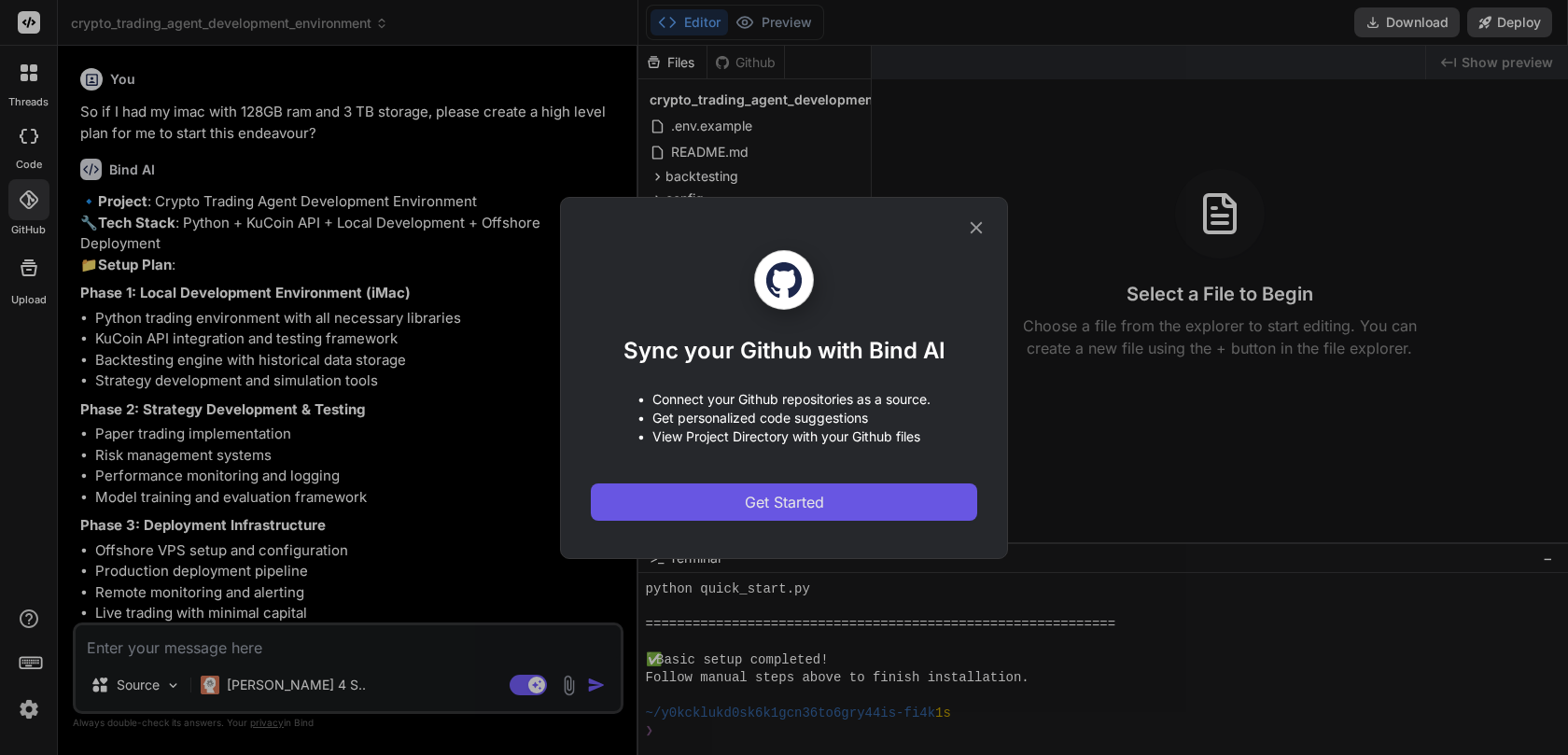
scroll to position [1100, 0]
click at [822, 501] on span "Get Started" at bounding box center [785, 503] width 80 height 23
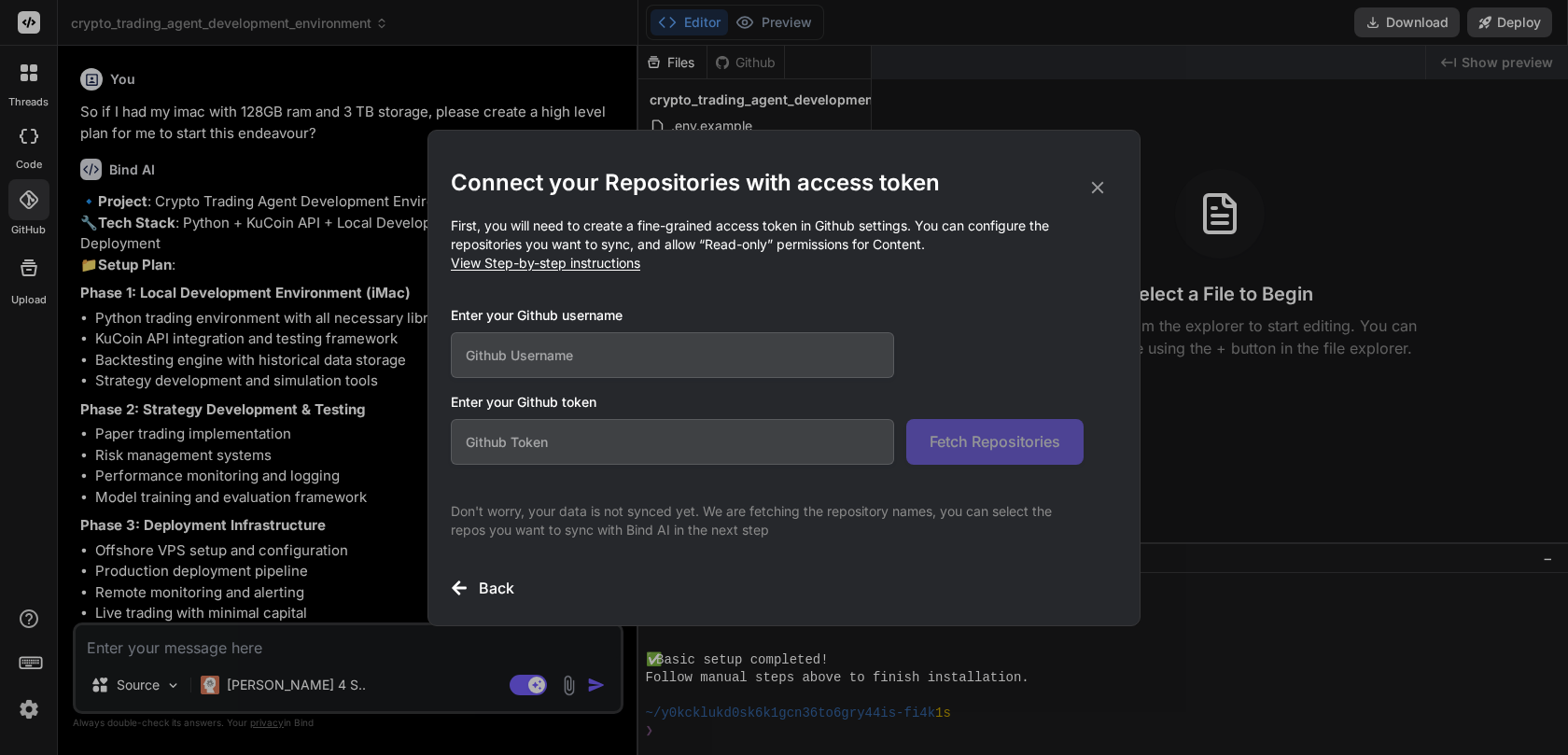
click at [645, 357] on input "text" at bounding box center [672, 355] width 444 height 46
type input "daemon168"
click at [552, 451] on input "text" at bounding box center [672, 442] width 444 height 46
paste input "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"
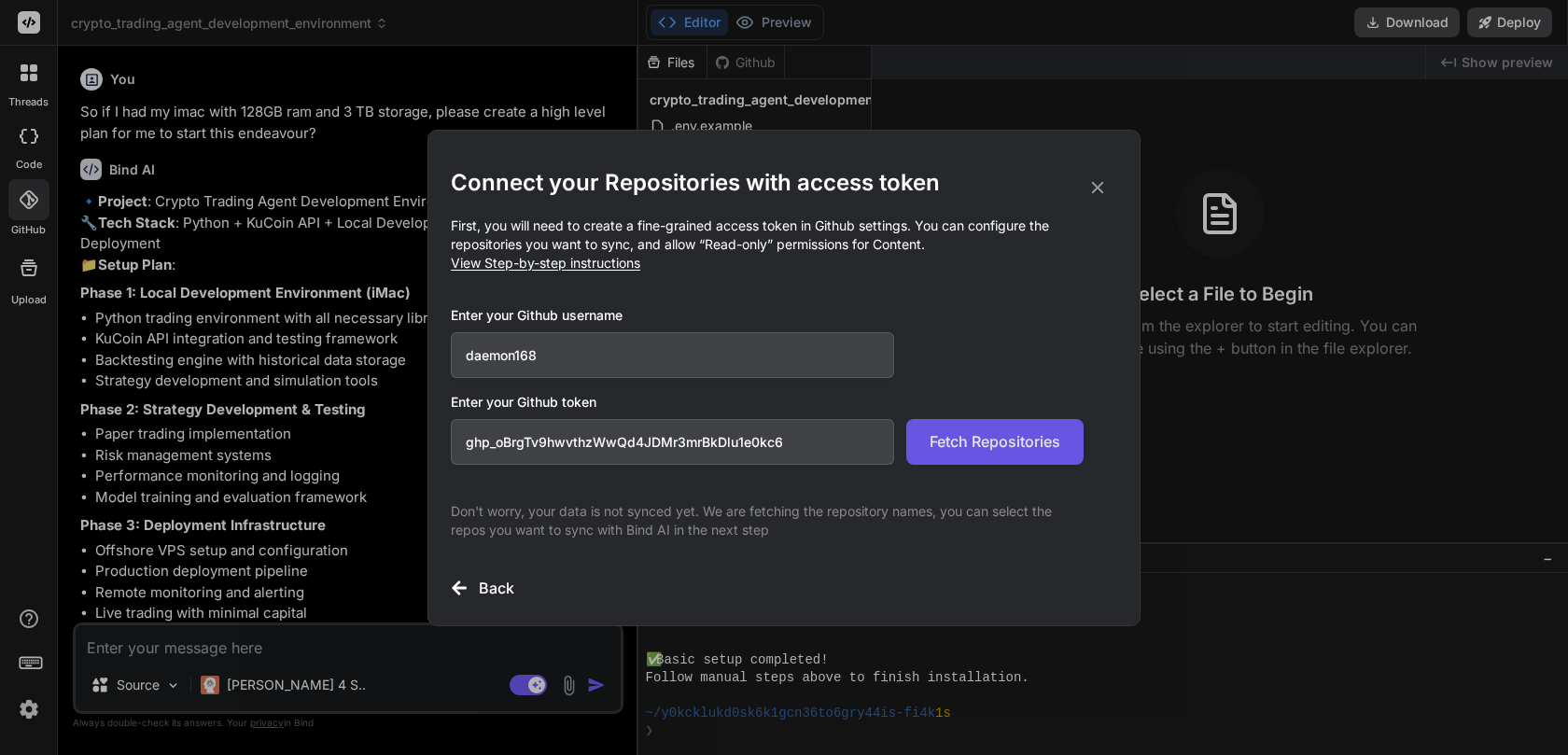
type input "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"
click at [969, 453] on button "Fetch Repositories" at bounding box center [994, 442] width 177 height 46
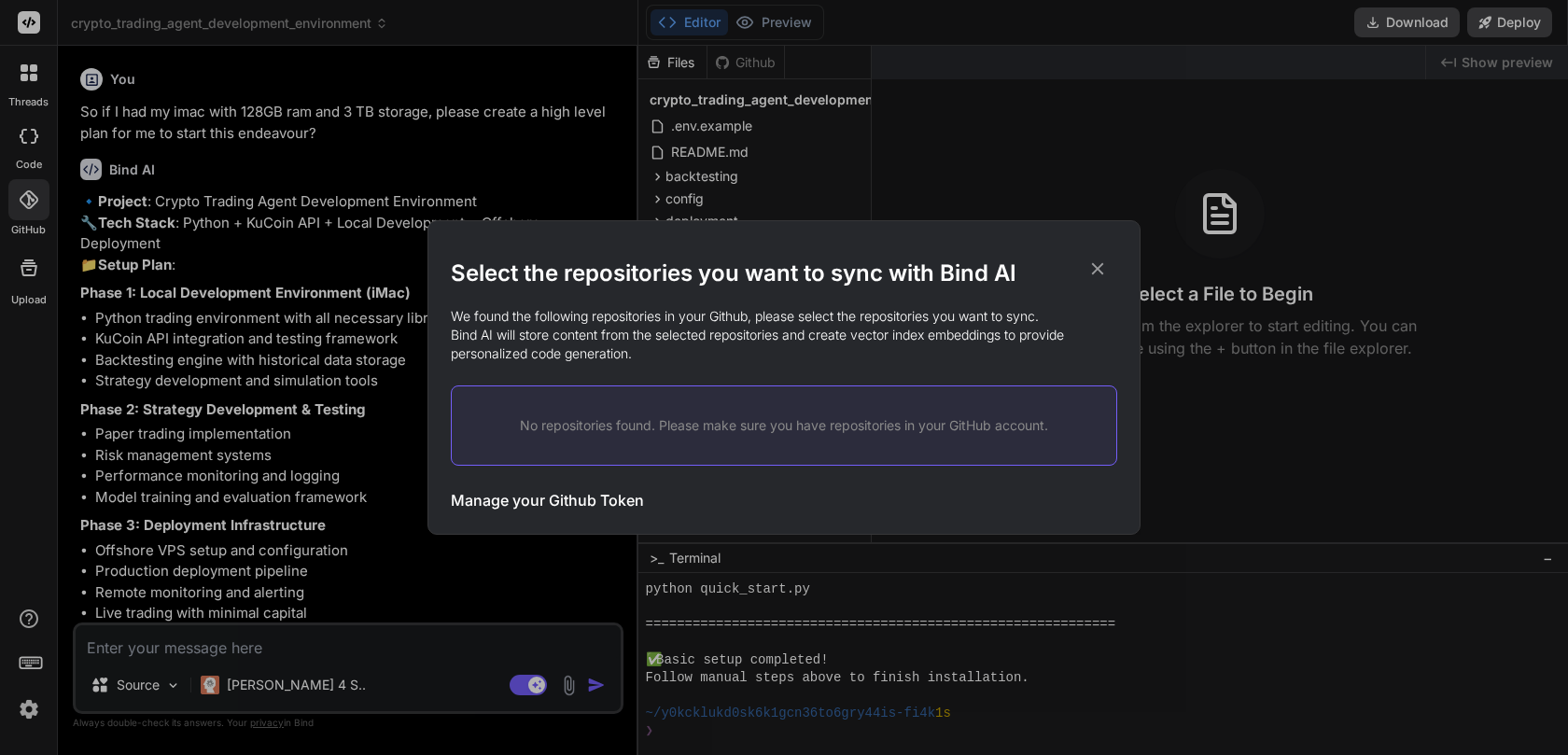
click at [653, 430] on p "No repositories found. Please make sure you have repositories in your GitHub ac…" at bounding box center [784, 426] width 605 height 19
click at [1102, 271] on icon at bounding box center [1098, 269] width 12 height 12
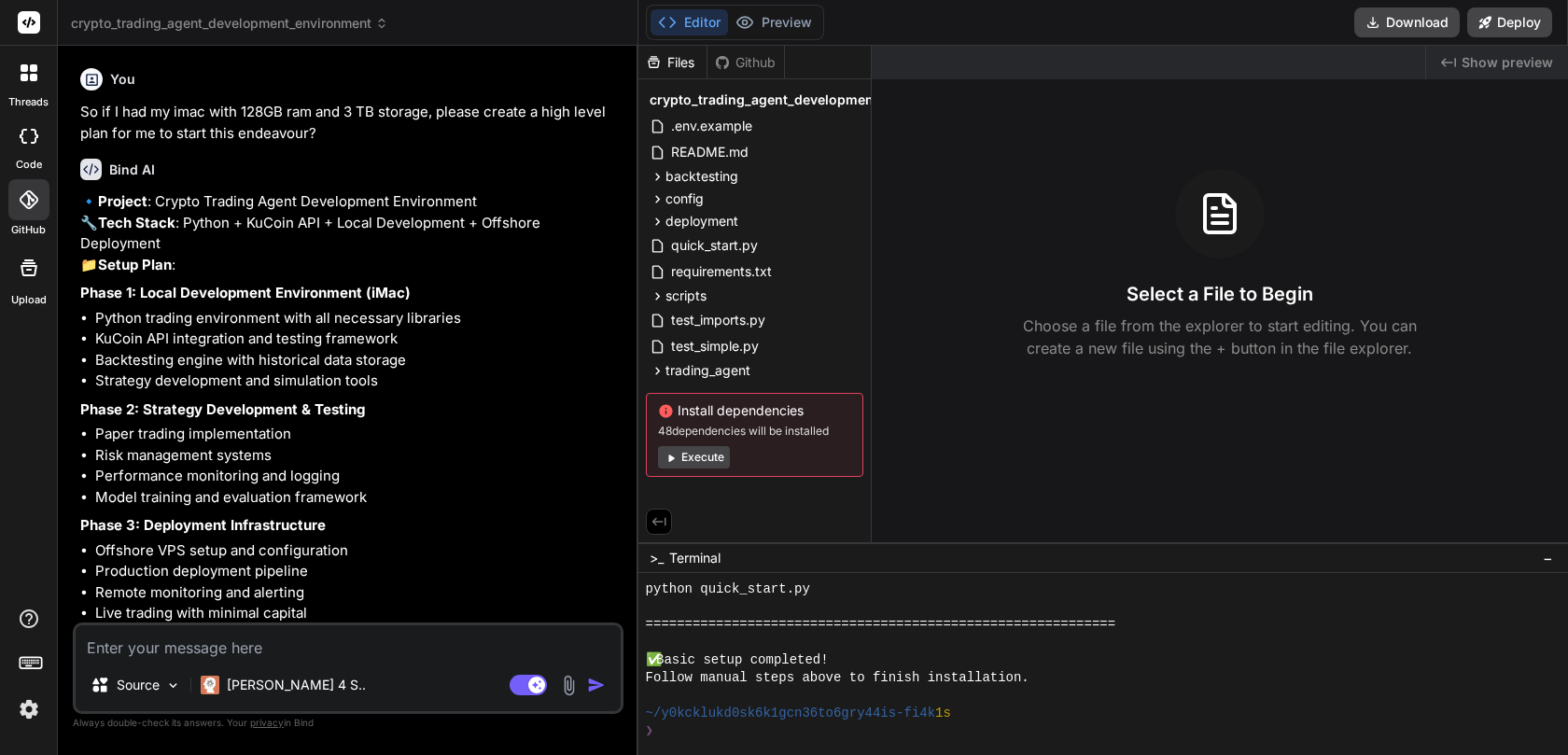
click at [30, 203] on icon at bounding box center [29, 200] width 19 height 19
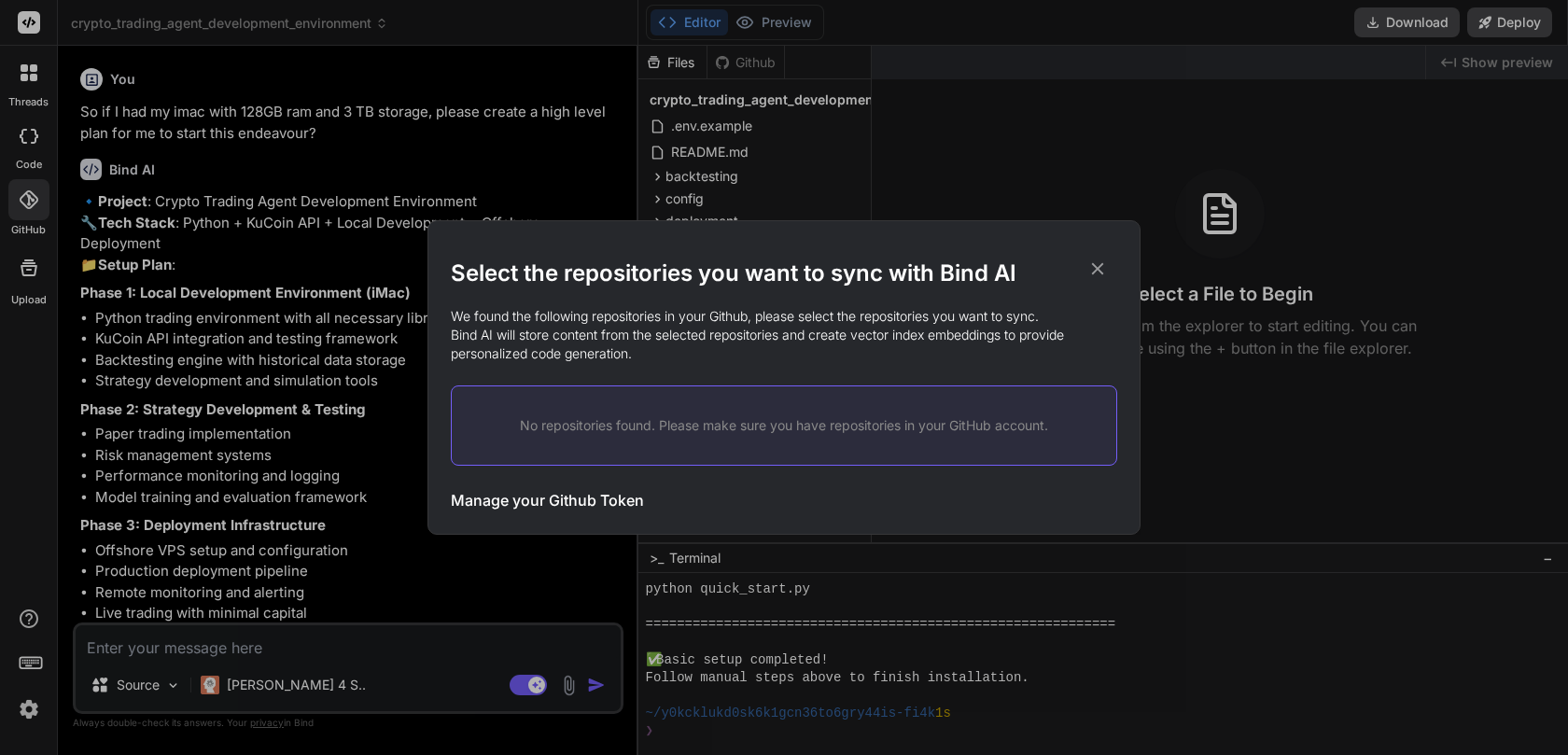
click at [562, 500] on h3 "Manage your Github Token" at bounding box center [547, 501] width 193 height 23
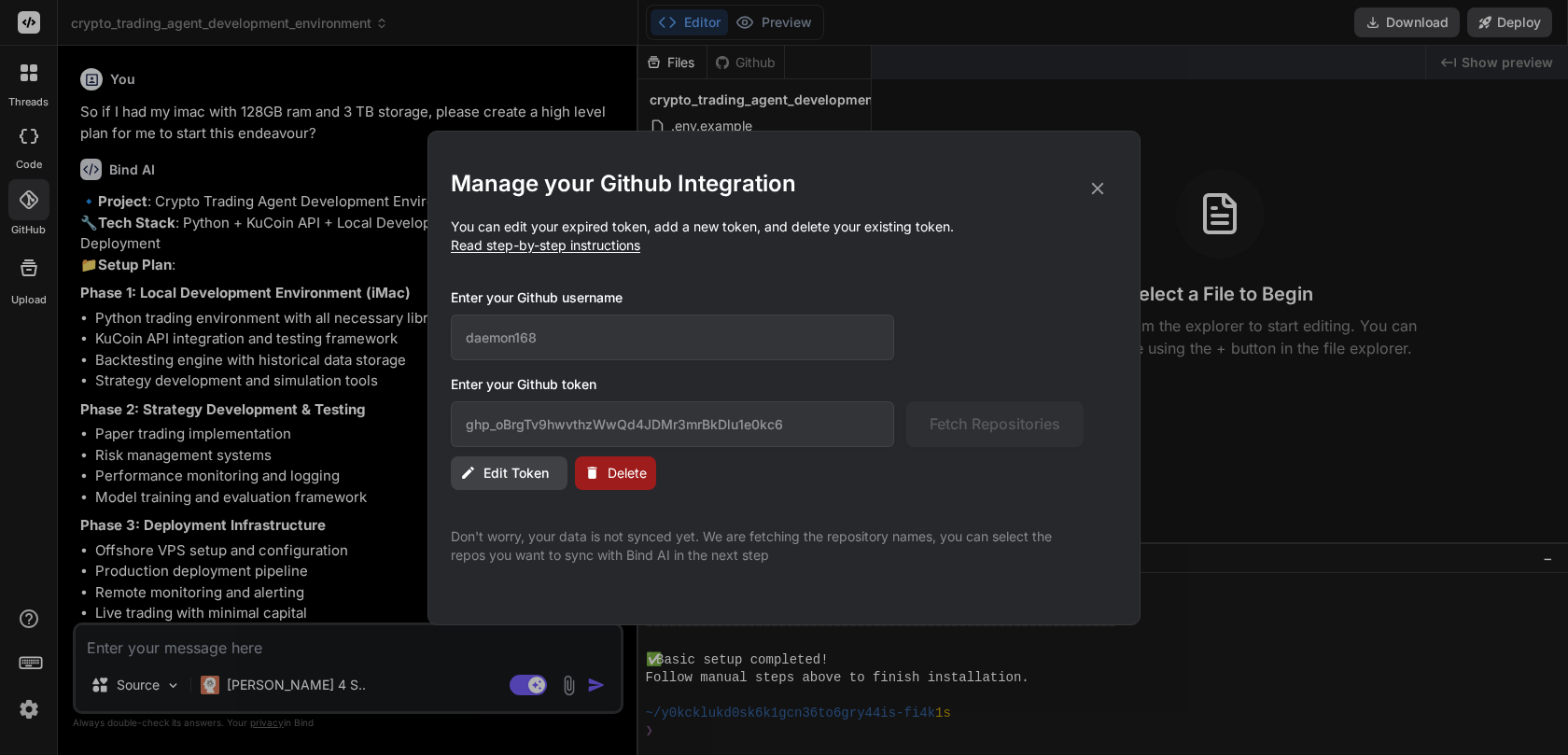
click at [513, 478] on span "Edit Token" at bounding box center [516, 473] width 65 height 19
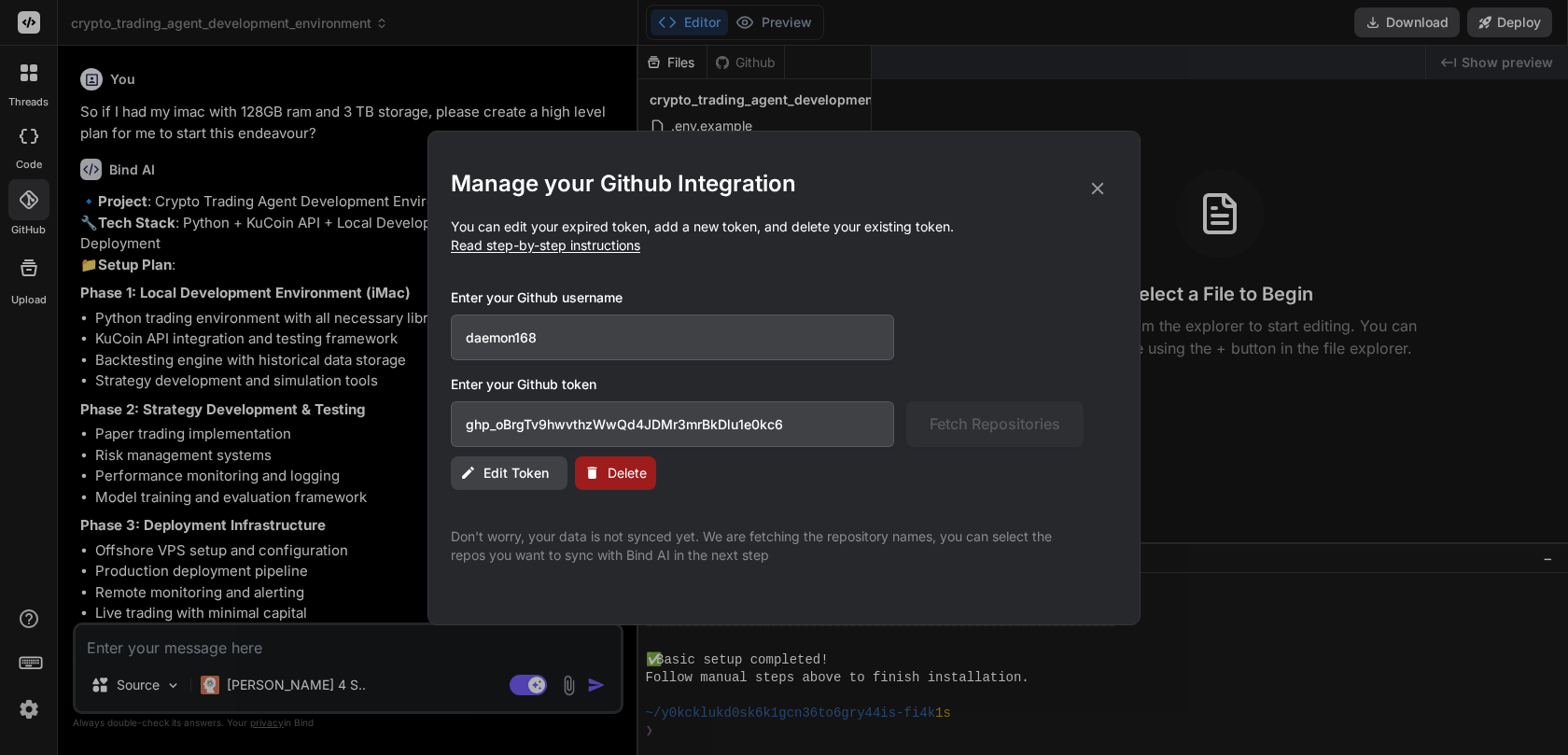
click at [804, 426] on input "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" at bounding box center [672, 424] width 444 height 46
type input "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"
drag, startPoint x: 792, startPoint y: 425, endPoint x: 467, endPoint y: 421, distance: 325.0
click at [467, 421] on input "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" at bounding box center [672, 424] width 444 height 46
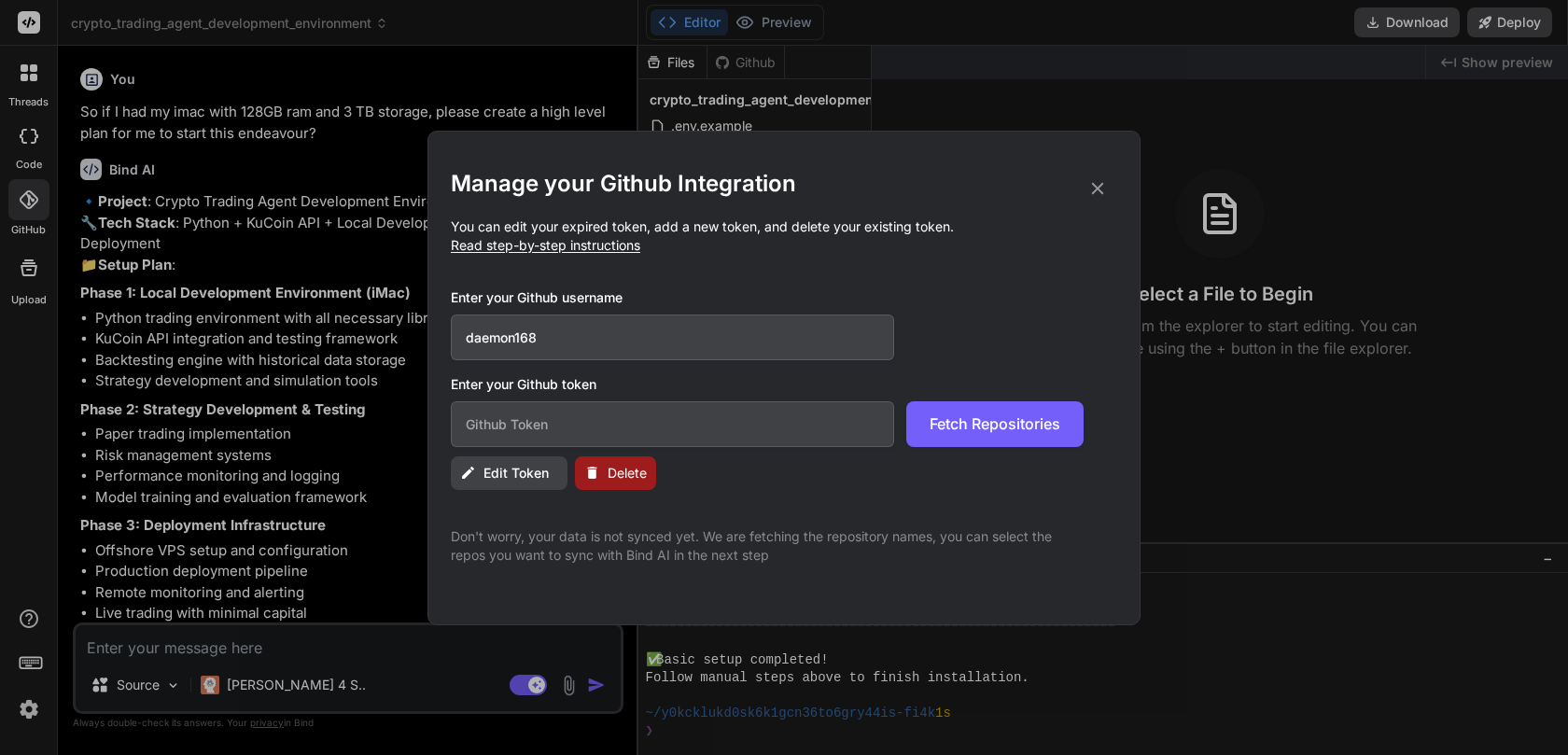
click at [496, 417] on input "text" at bounding box center [672, 424] width 444 height 46
paste input "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"
type input "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"
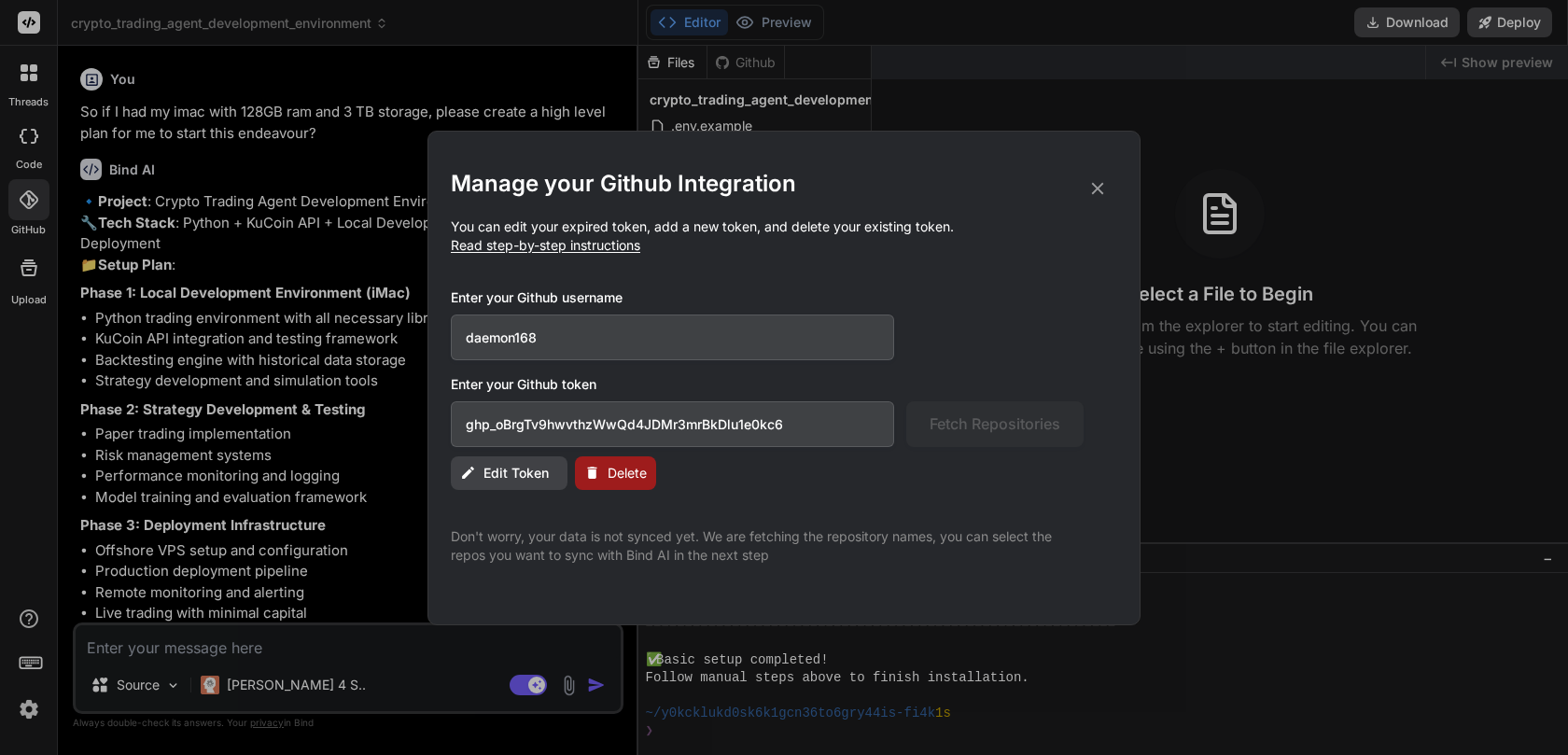
click at [603, 253] on p "You can edit your expired token, add a new token, and delete your existing toke…" at bounding box center [783, 235] width 666 height 37
click at [603, 252] on span "Read step-by-step instructions" at bounding box center [545, 245] width 190 height 16
click at [590, 248] on span "Read step-by-step instructions" at bounding box center [545, 245] width 190 height 16
click at [644, 248] on p "You can edit your expired token, add a new token, and delete your existing toke…" at bounding box center [783, 235] width 666 height 37
click at [591, 250] on span "Read step-by-step instructions" at bounding box center [545, 245] width 190 height 16
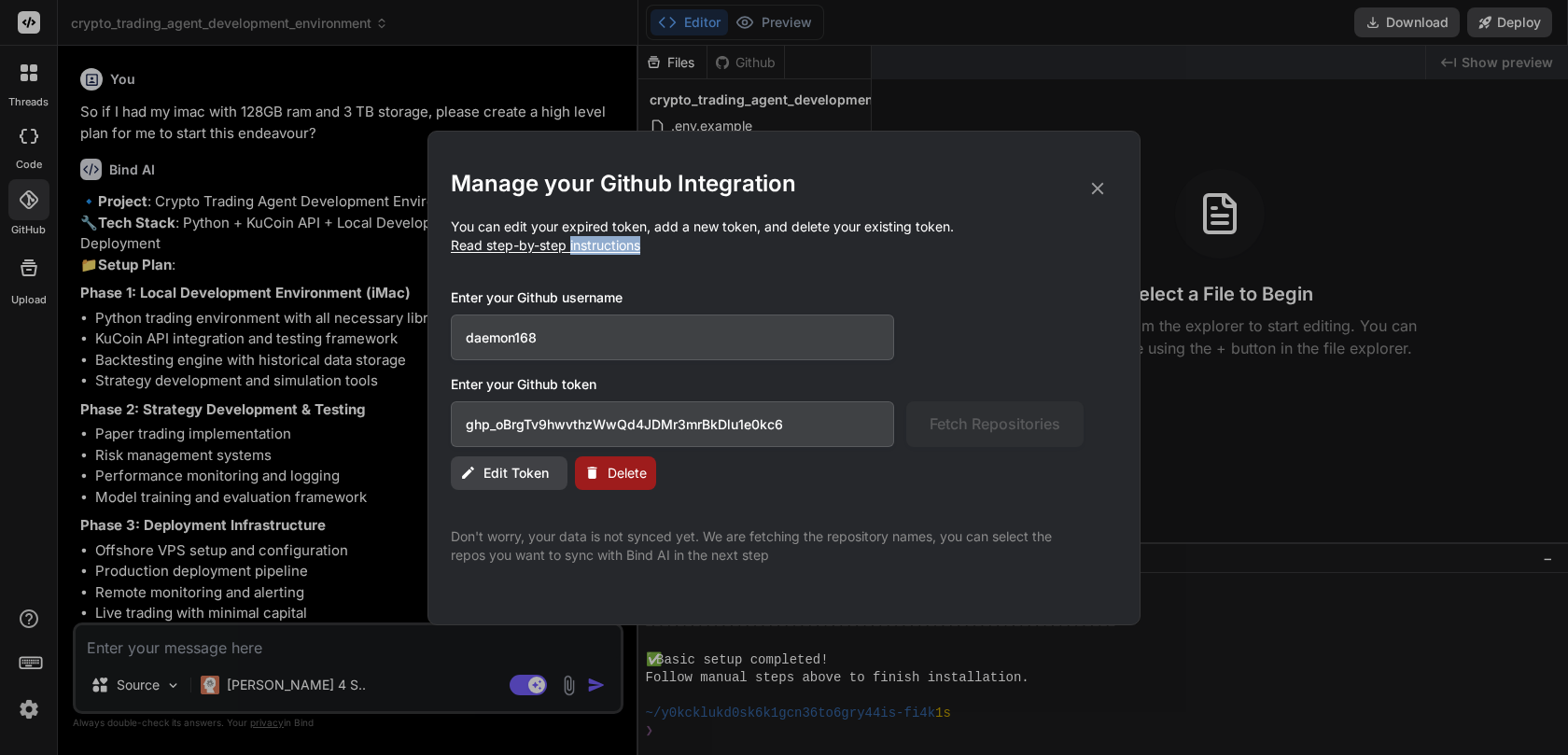
click at [591, 250] on span "Read step-by-step instructions" at bounding box center [545, 245] width 190 height 16
click at [530, 251] on span "Read step-by-step instructions" at bounding box center [545, 245] width 190 height 16
click at [1099, 186] on icon at bounding box center [1098, 188] width 12 height 12
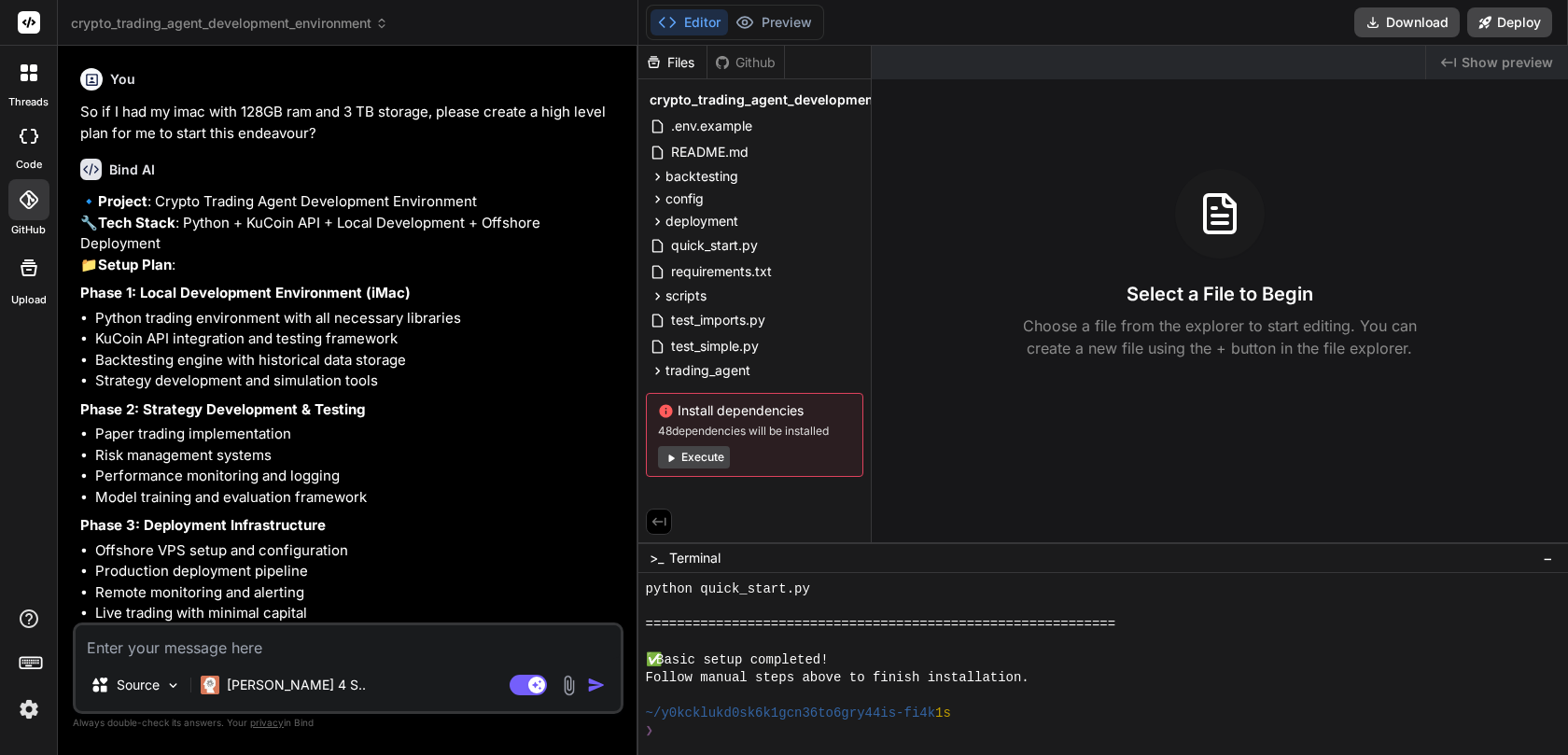
click at [30, 193] on icon at bounding box center [28, 200] width 19 height 19
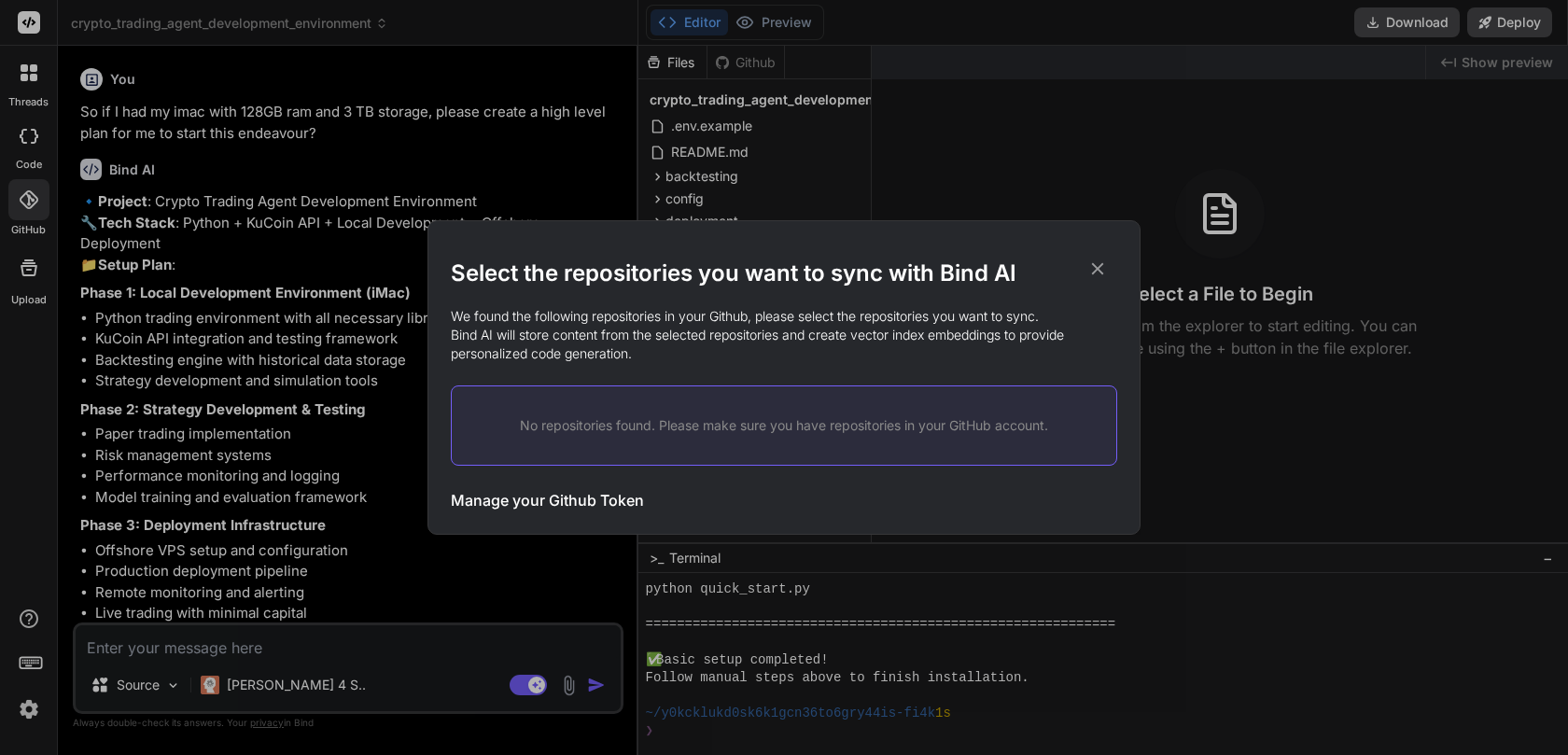
click at [537, 384] on div "Select the repositories you want to sync with Bind AI We found the following re…" at bounding box center [783, 391] width 666 height 265
click at [1098, 271] on icon at bounding box center [1098, 269] width 21 height 21
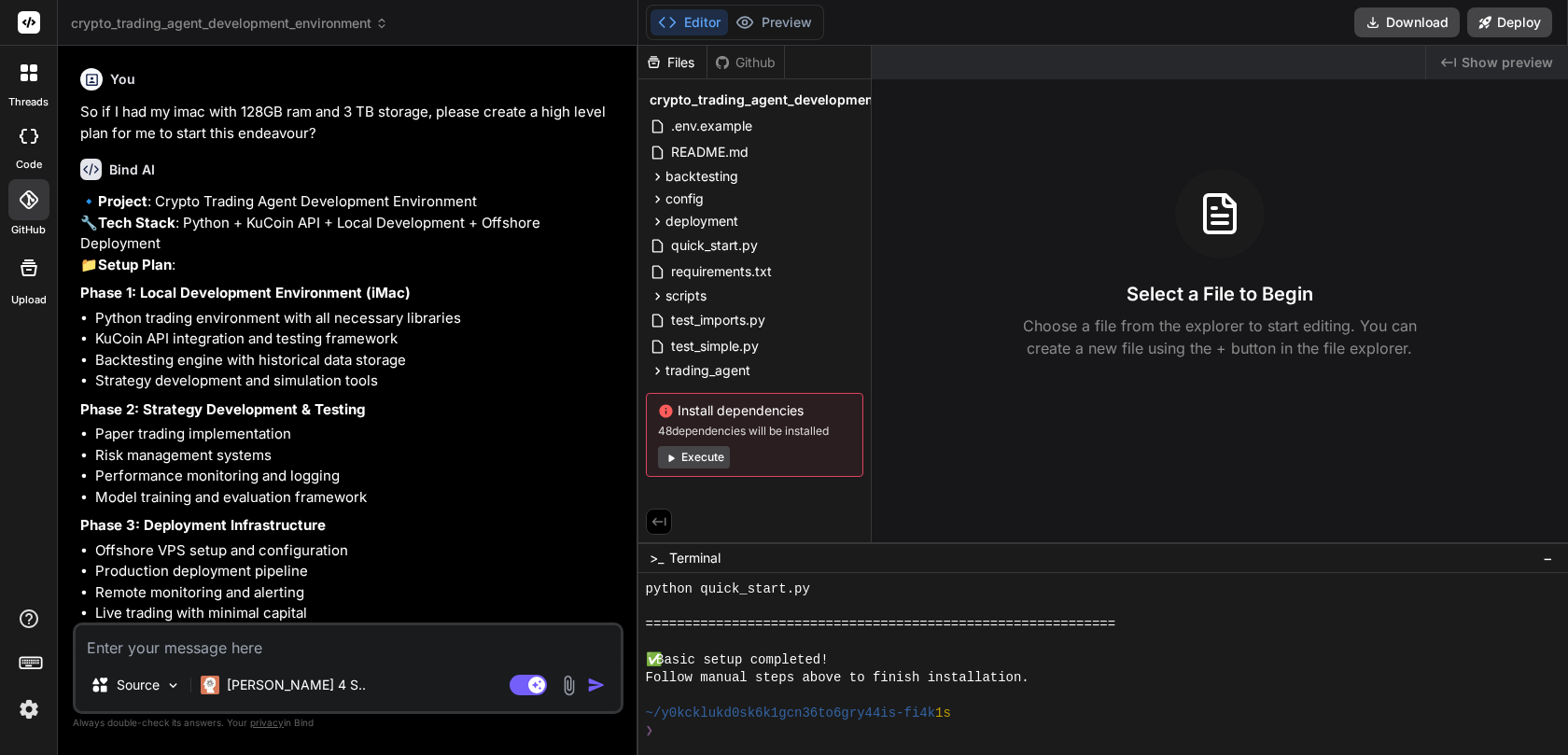
click at [27, 204] on icon at bounding box center [28, 200] width 19 height 19
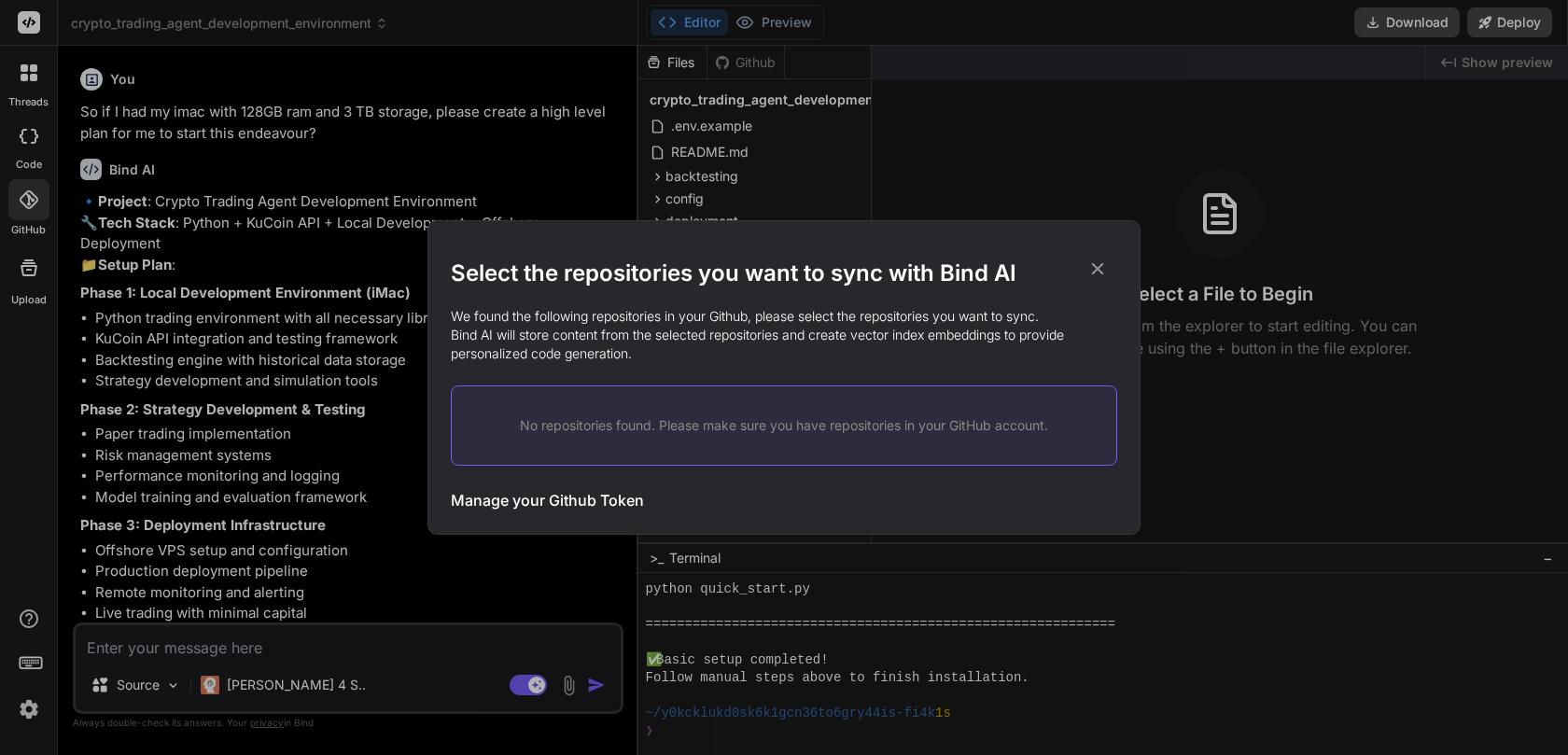
click at [508, 505] on h3 "Manage your Github Token" at bounding box center [547, 501] width 193 height 23
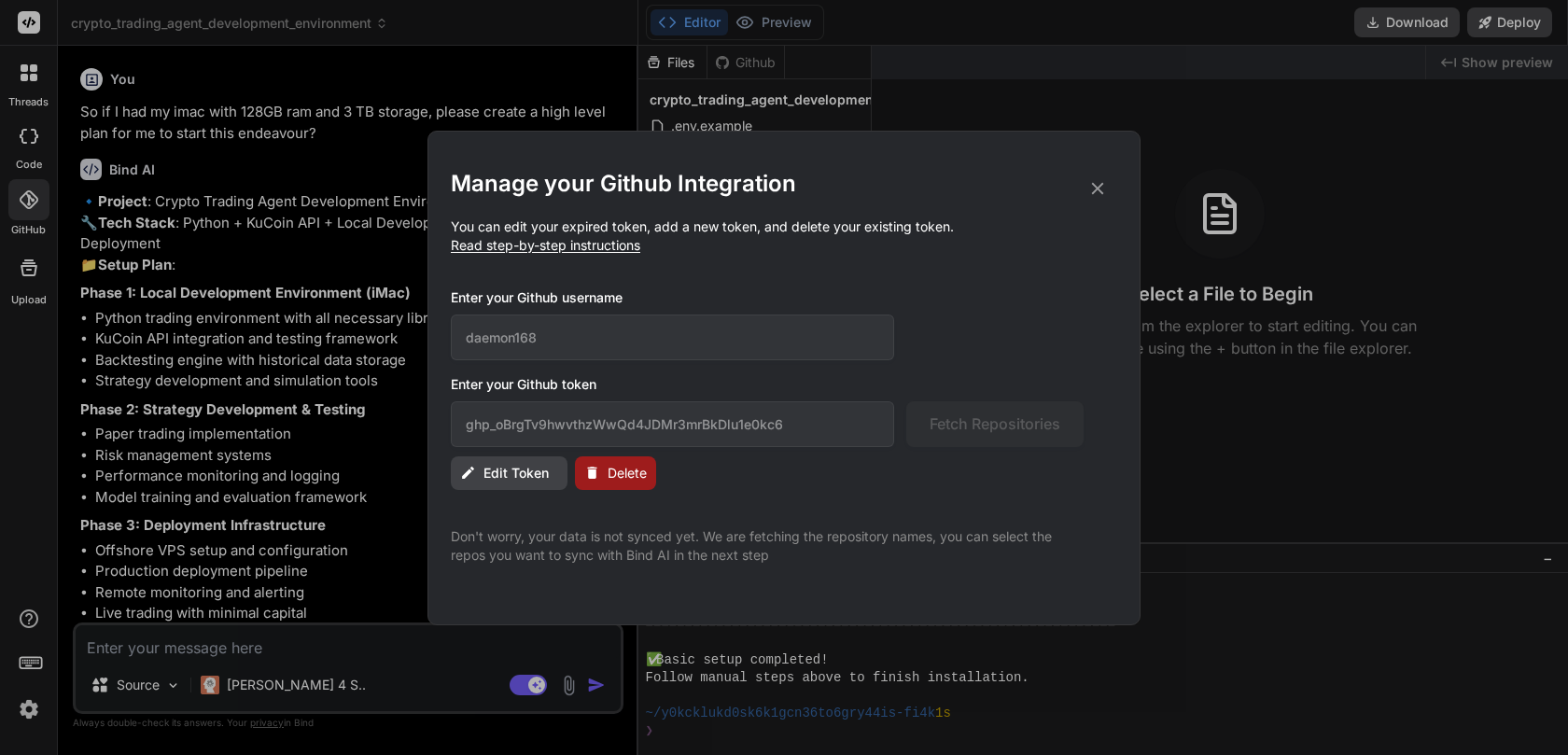
click at [524, 475] on span "Edit Token" at bounding box center [516, 473] width 65 height 19
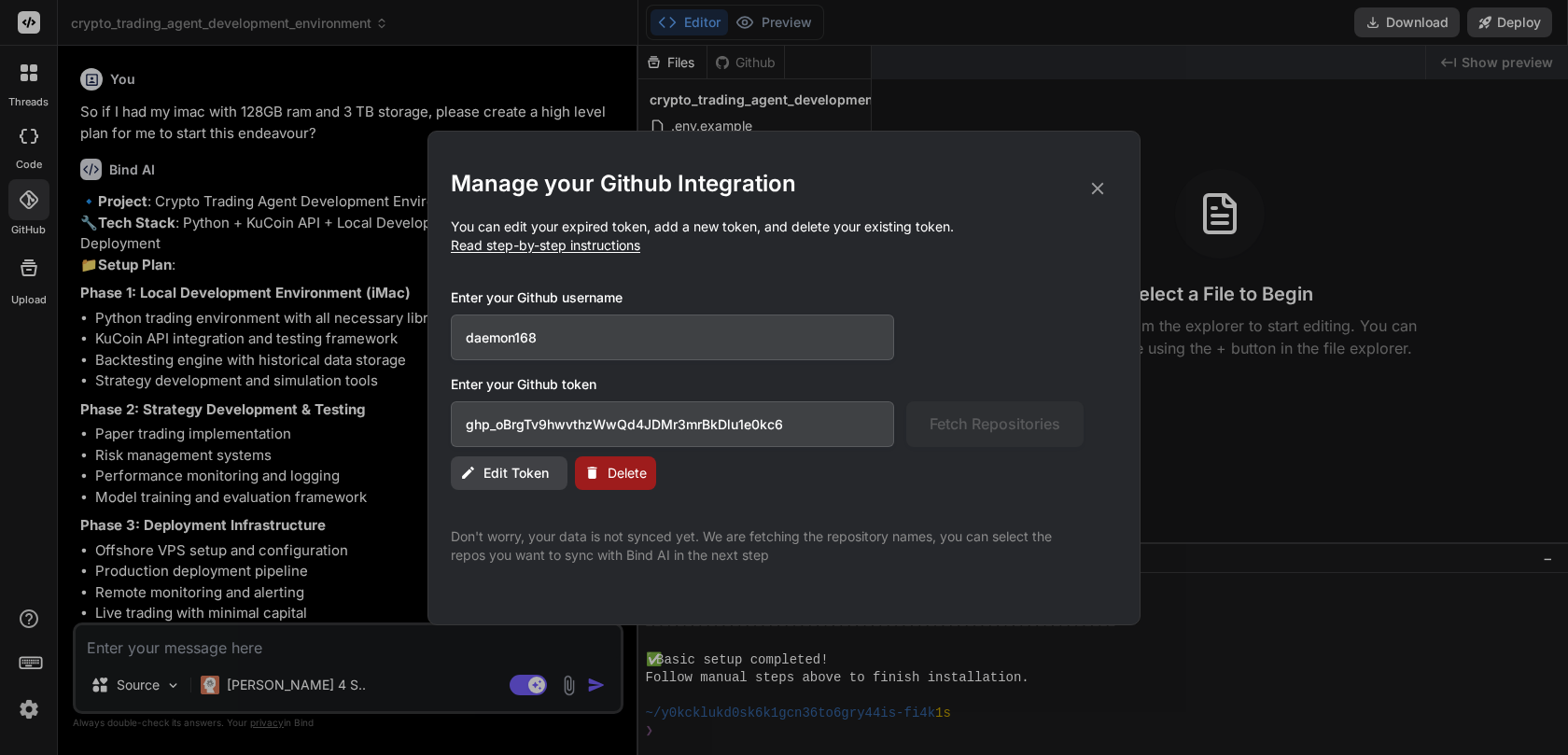
click at [627, 464] on span "Delete" at bounding box center [627, 473] width 39 height 19
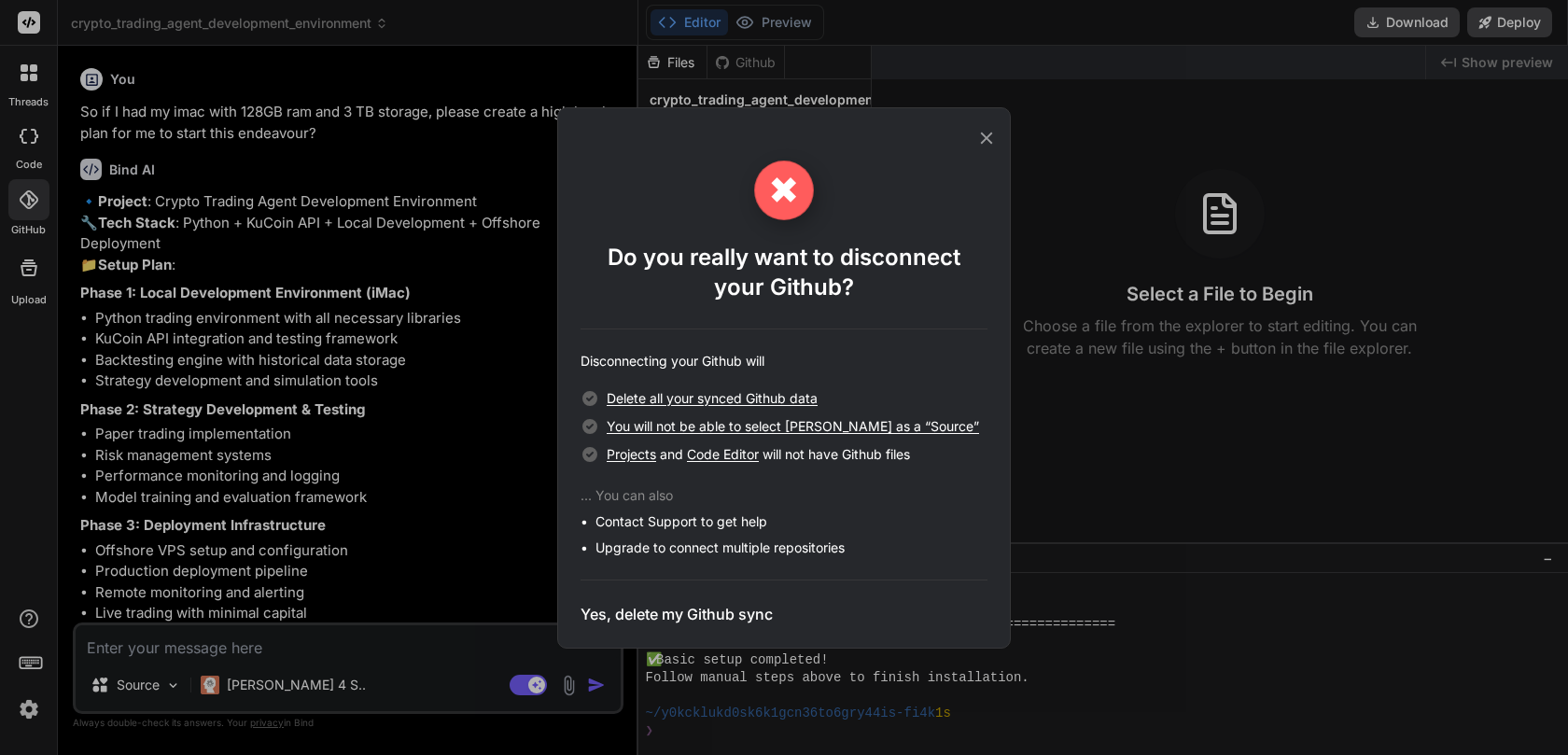
click at [702, 616] on h3 "Yes, delete my Github sync" at bounding box center [676, 615] width 192 height 23
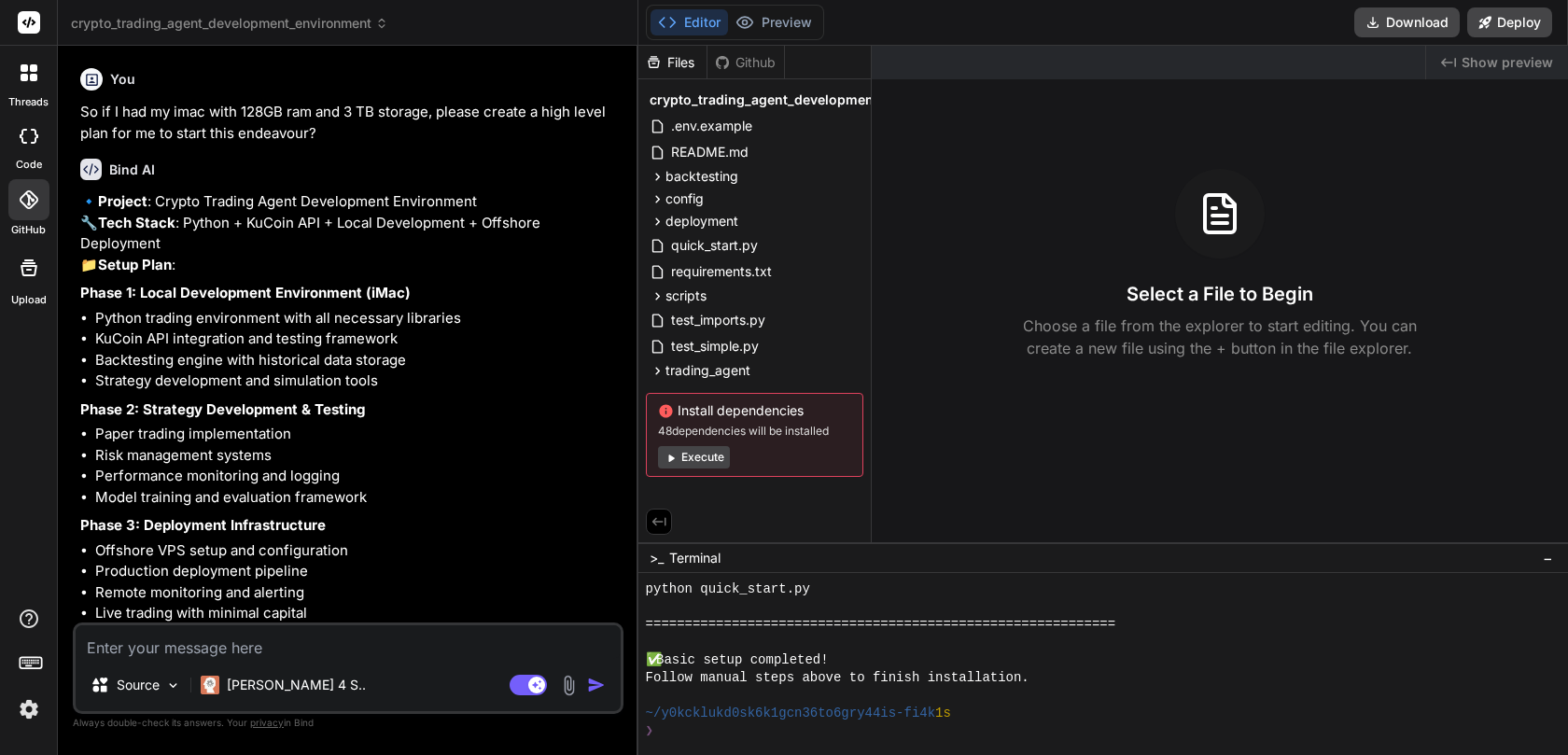
click at [28, 209] on icon at bounding box center [28, 200] width 19 height 19
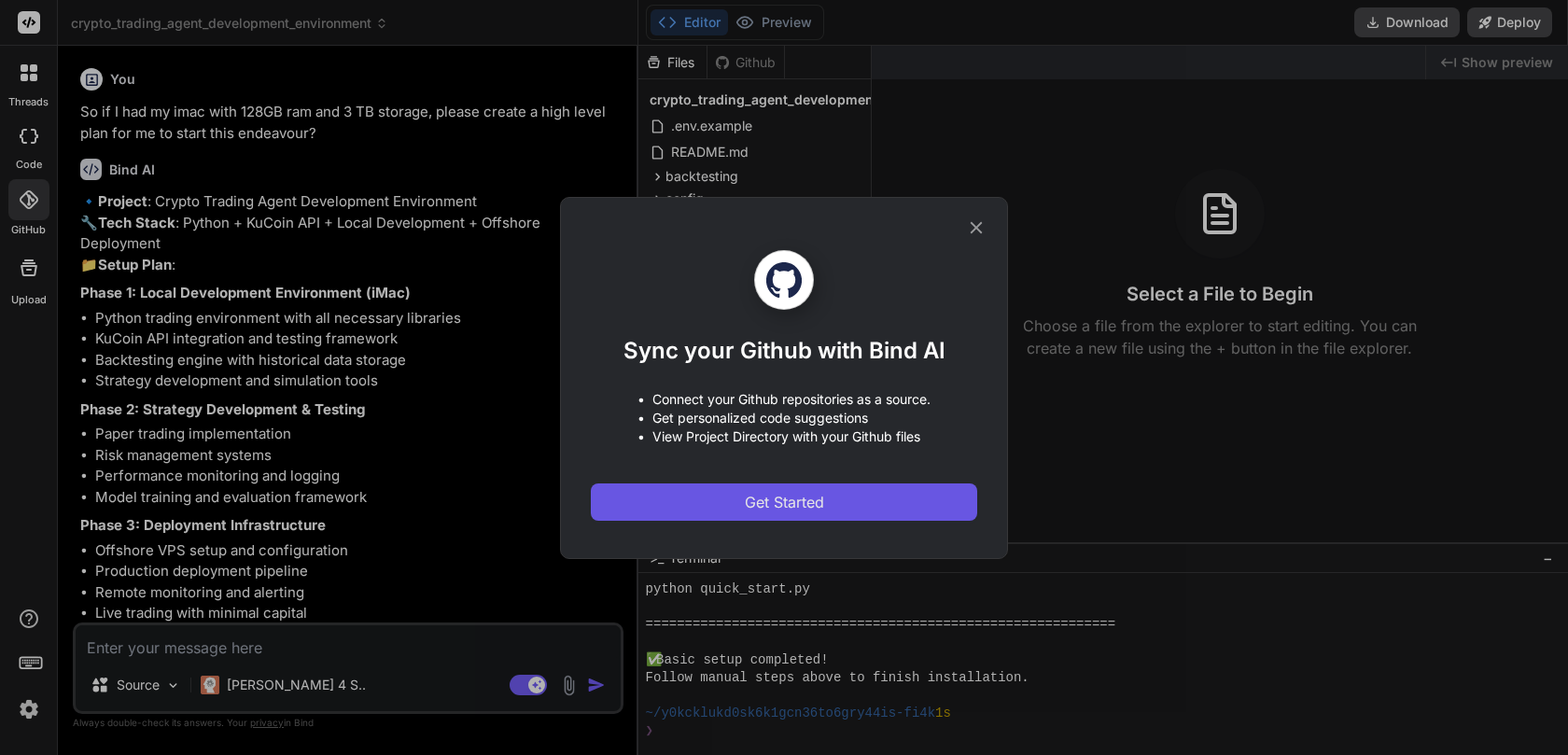
click at [787, 507] on span "Get Started" at bounding box center [785, 503] width 80 height 23
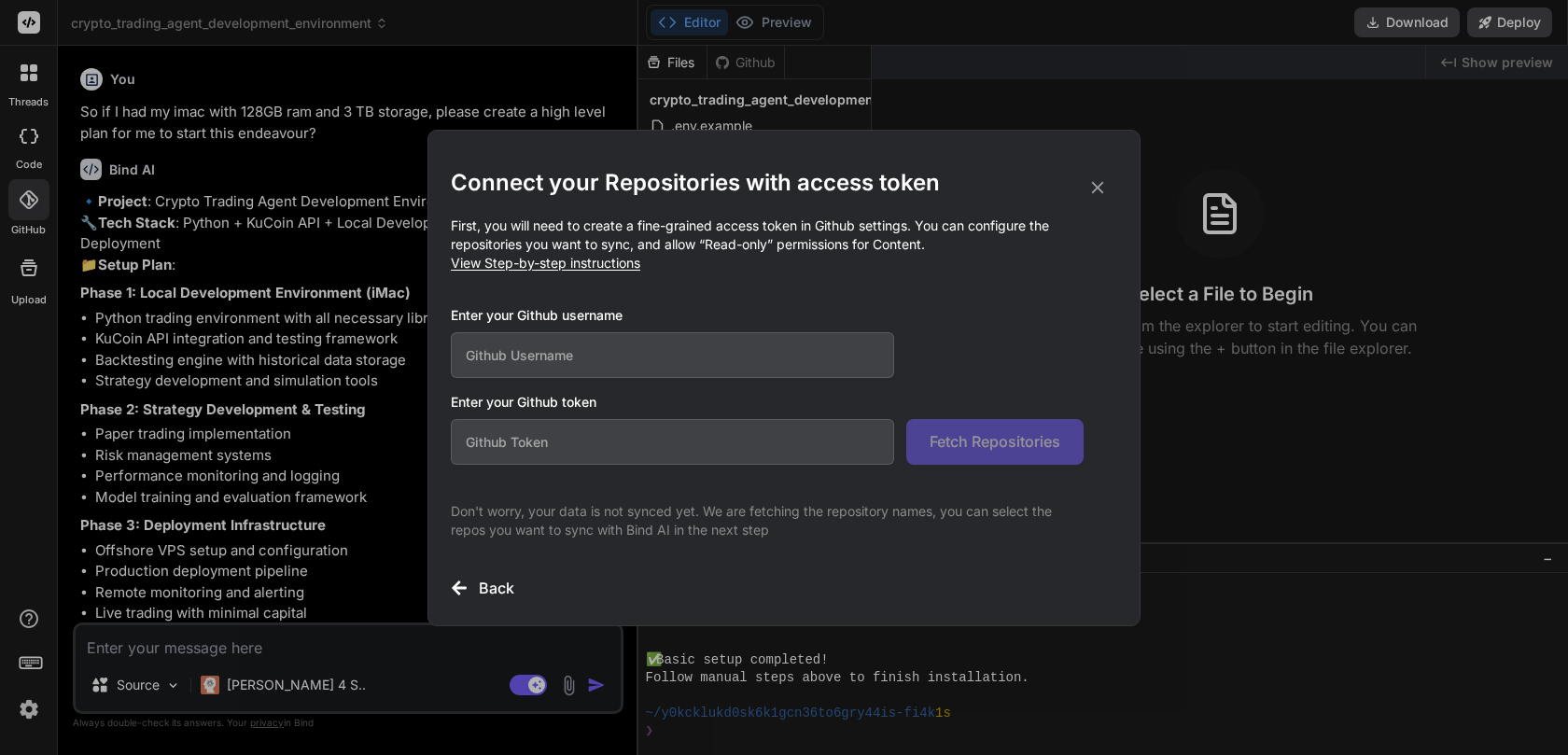
click at [506, 356] on input "text" at bounding box center [672, 355] width 444 height 46
type input "daemon168"
click at [503, 452] on input "text" at bounding box center [672, 442] width 444 height 46
paste input "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"
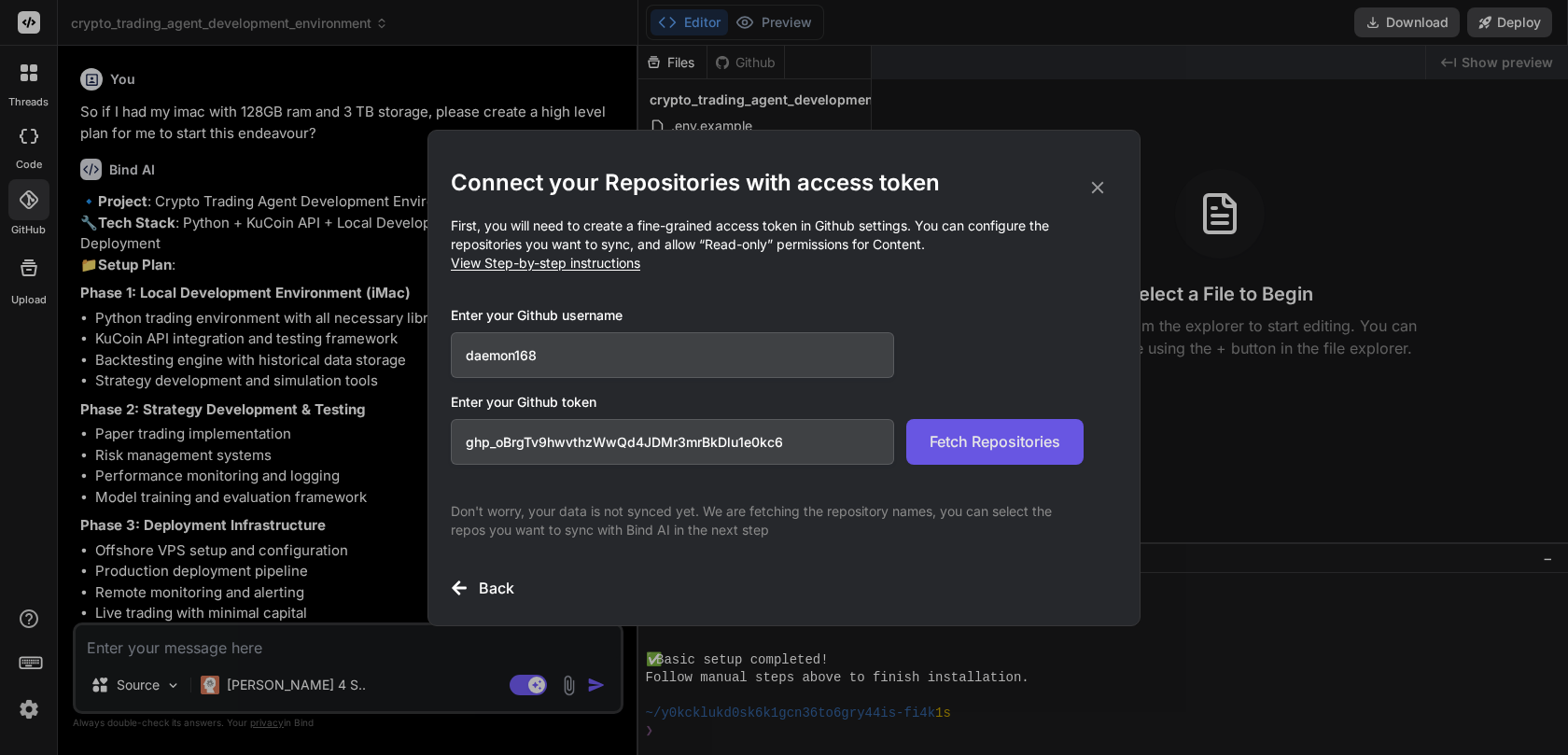
type input "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"
click at [974, 455] on button "Fetch Repositories" at bounding box center [994, 442] width 177 height 46
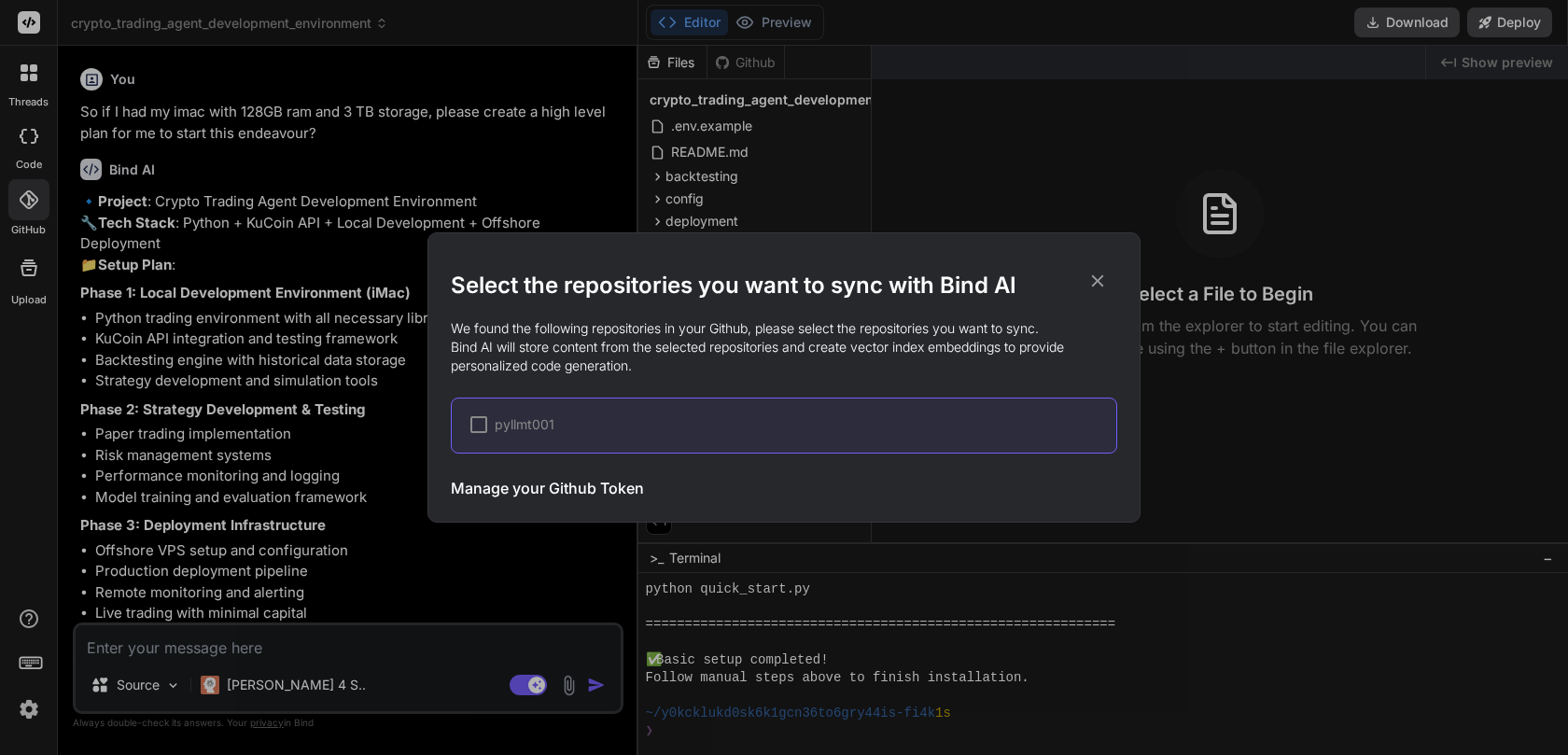
click at [474, 427] on div at bounding box center [479, 425] width 17 height 17
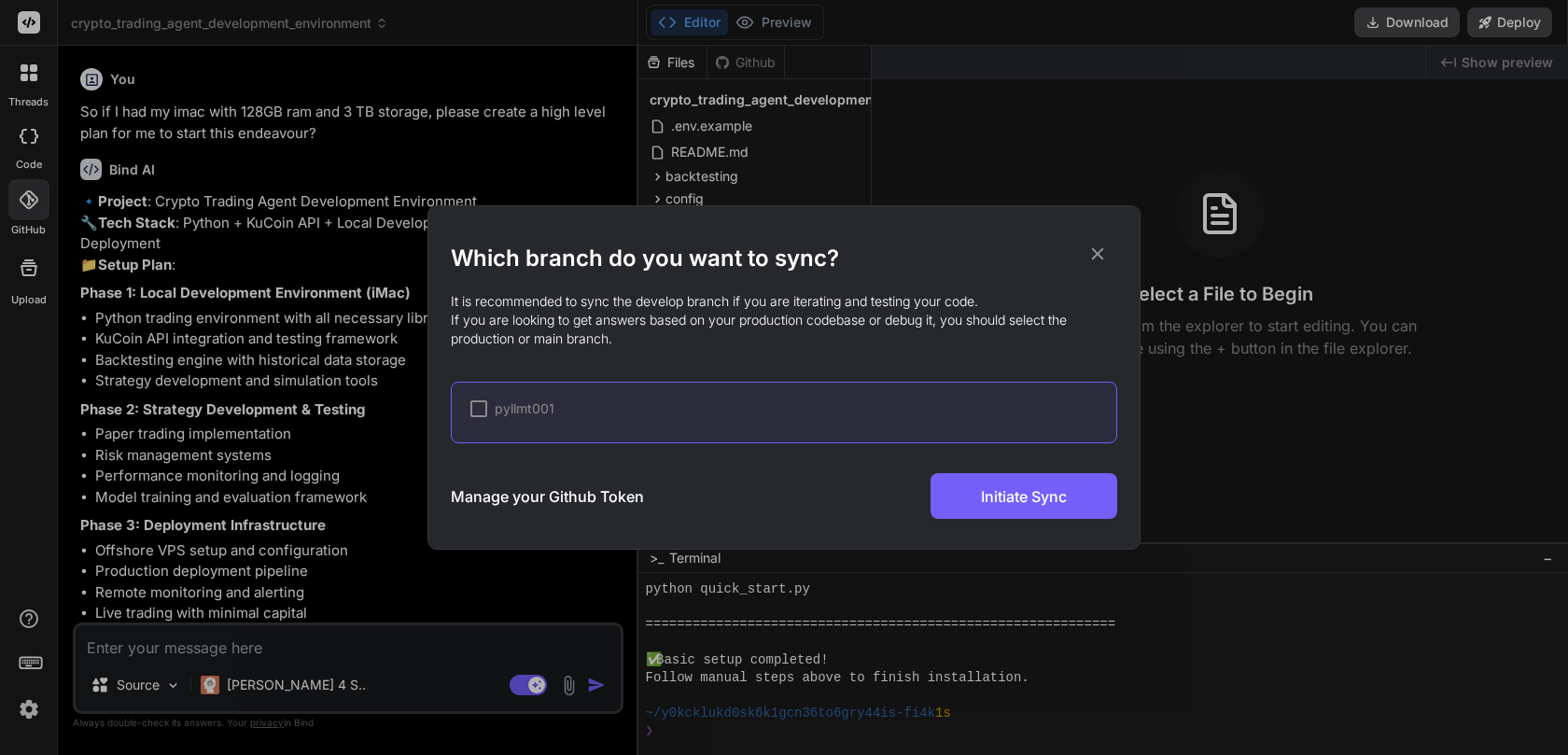
click at [483, 406] on div at bounding box center [479, 409] width 17 height 17
click at [591, 494] on h3 "Manage your Github Token" at bounding box center [547, 497] width 193 height 23
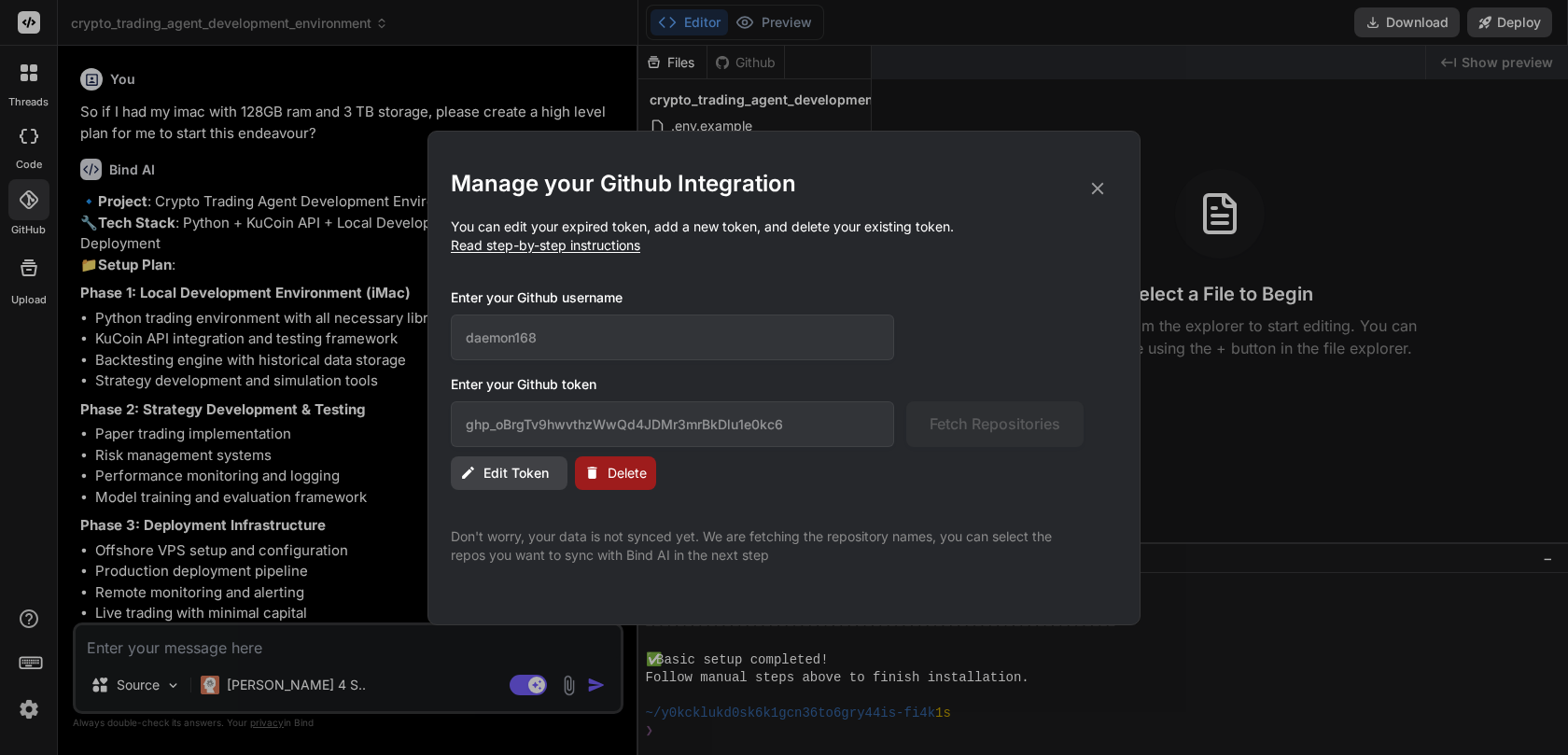
click at [534, 251] on span "Read step-by-step instructions" at bounding box center [545, 245] width 190 height 16
click at [1096, 193] on icon at bounding box center [1098, 189] width 21 height 21
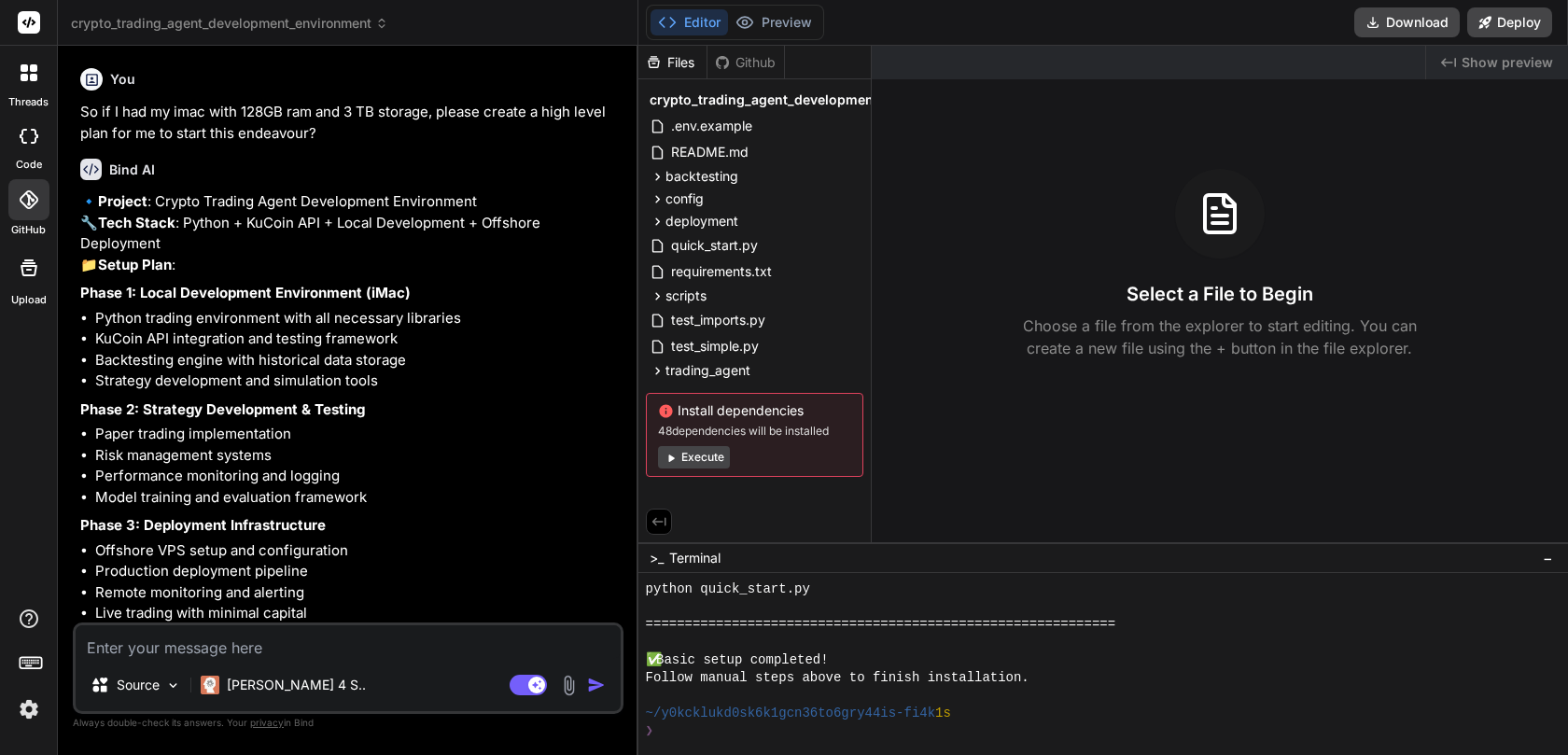
click at [28, 199] on icon at bounding box center [28, 200] width 19 height 19
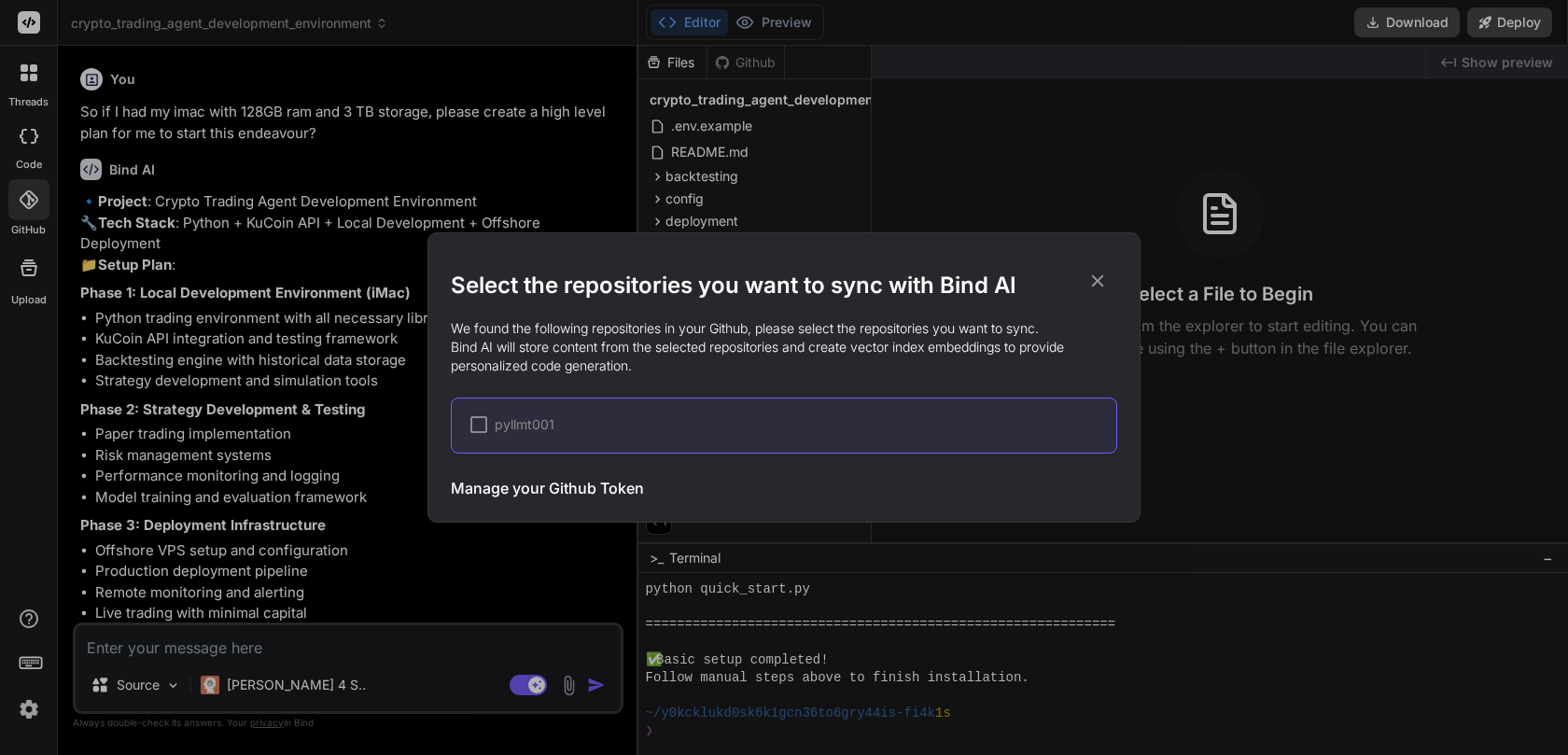
click at [482, 426] on div at bounding box center [479, 425] width 17 height 17
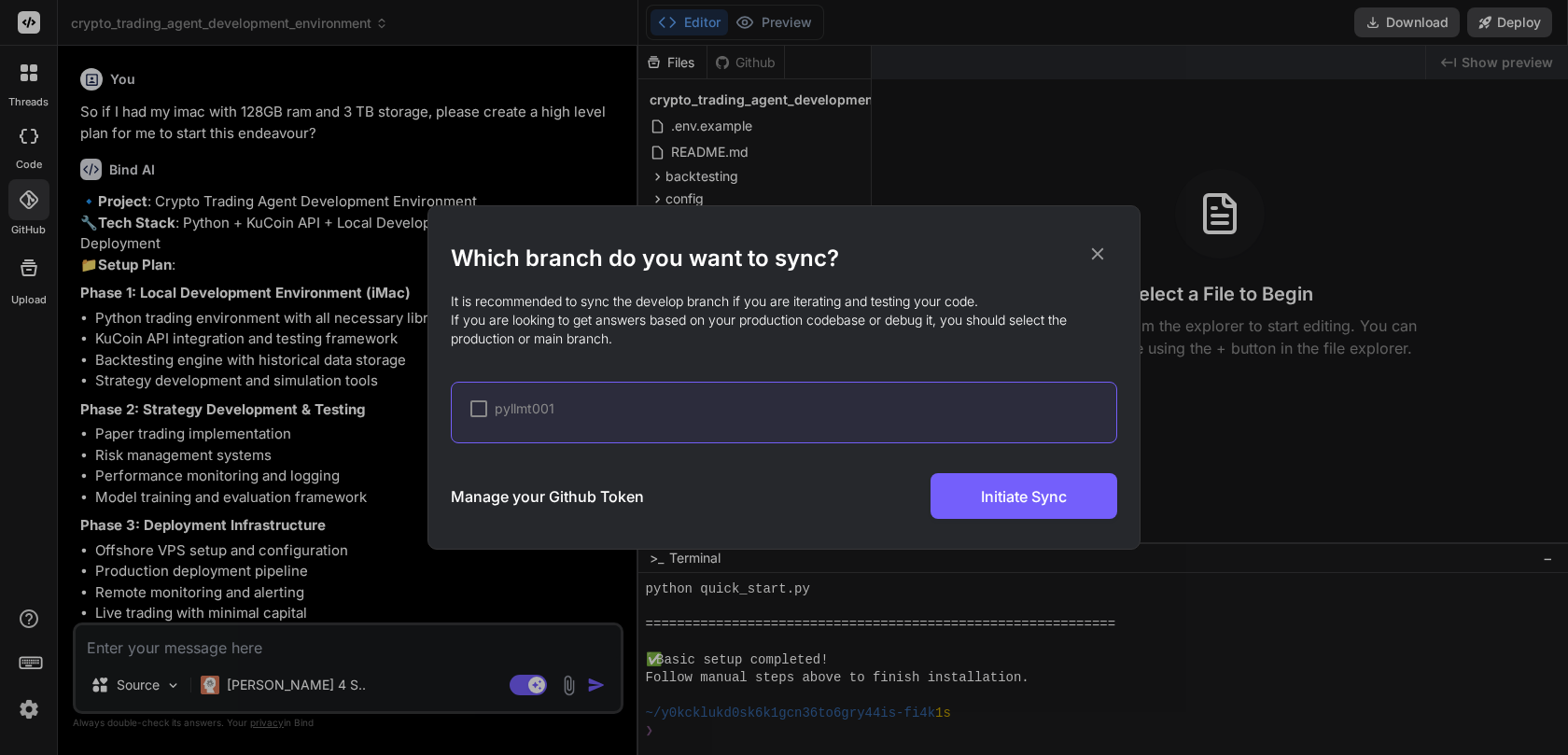
drag, startPoint x: 894, startPoint y: 506, endPoint x: 928, endPoint y: 507, distance: 34.0
click at [920, 507] on div "Manage your Github Token Initiate Sync" at bounding box center [783, 496] width 666 height 46
click at [928, 507] on div "Manage your Github Token Initiate Sync" at bounding box center [783, 496] width 666 height 46
click at [958, 510] on div "Manage your Github Token Initiate Sync" at bounding box center [783, 496] width 666 height 46
click at [1098, 258] on icon at bounding box center [1098, 254] width 21 height 21
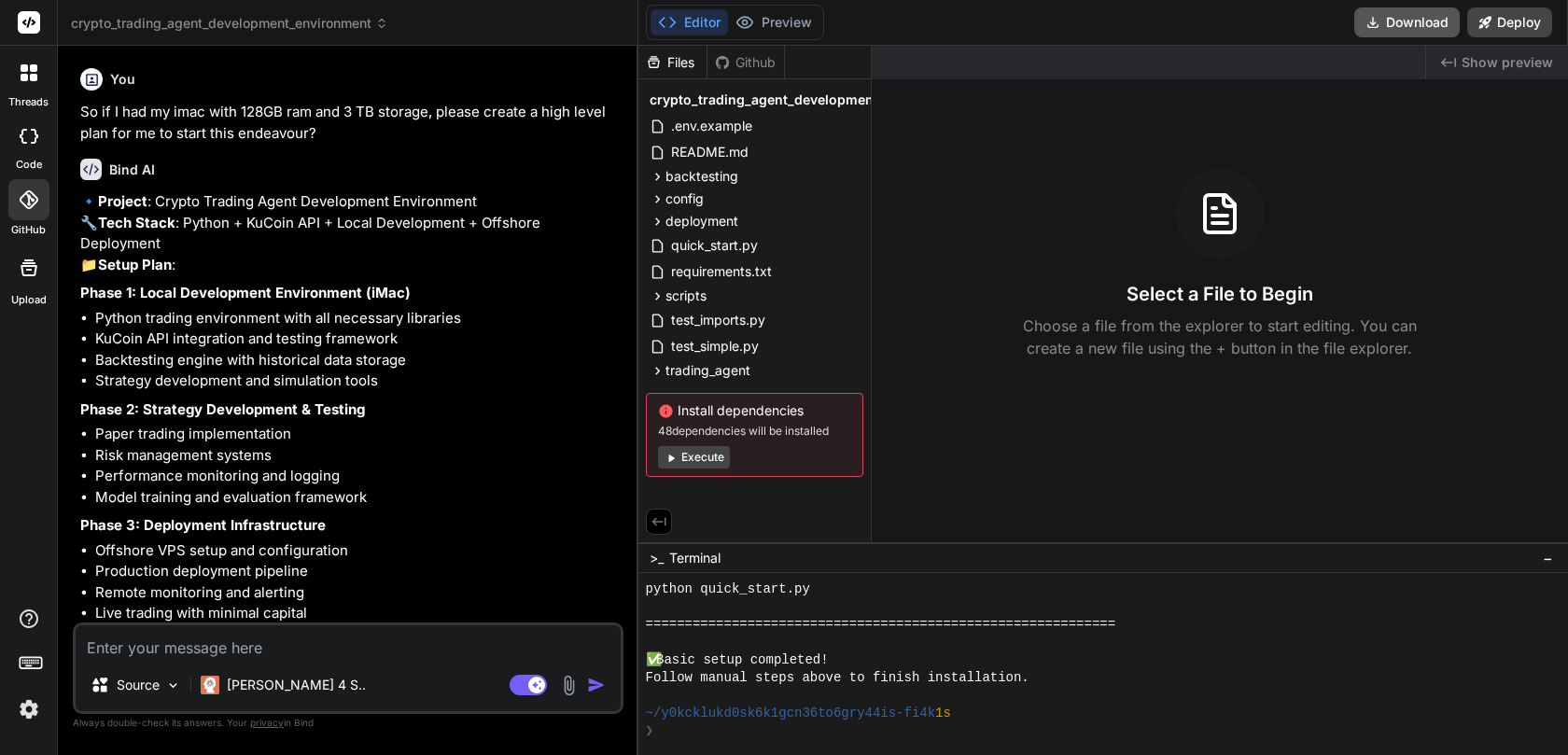
click at [1424, 29] on button "Download" at bounding box center [1406, 23] width 105 height 30
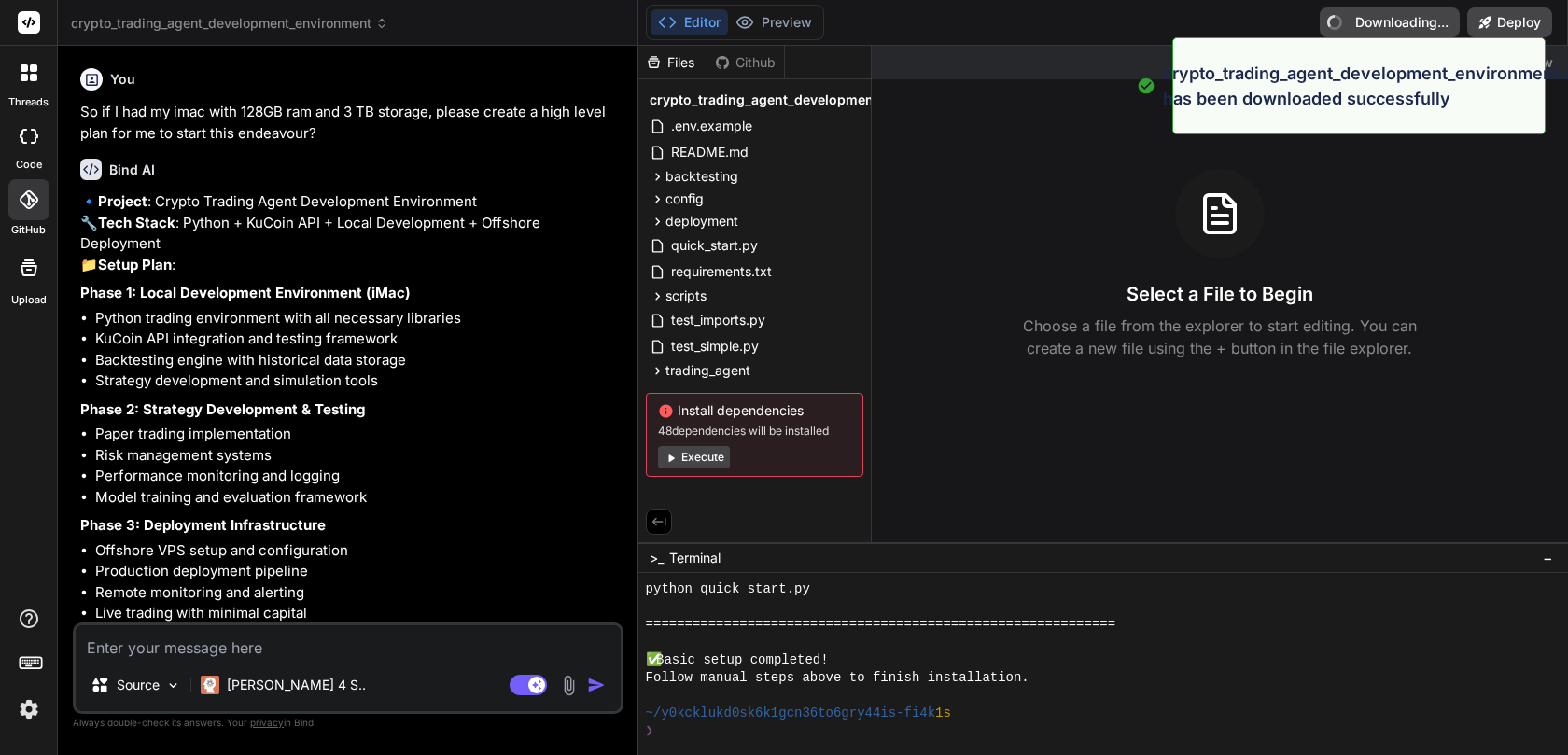
type textarea "x"
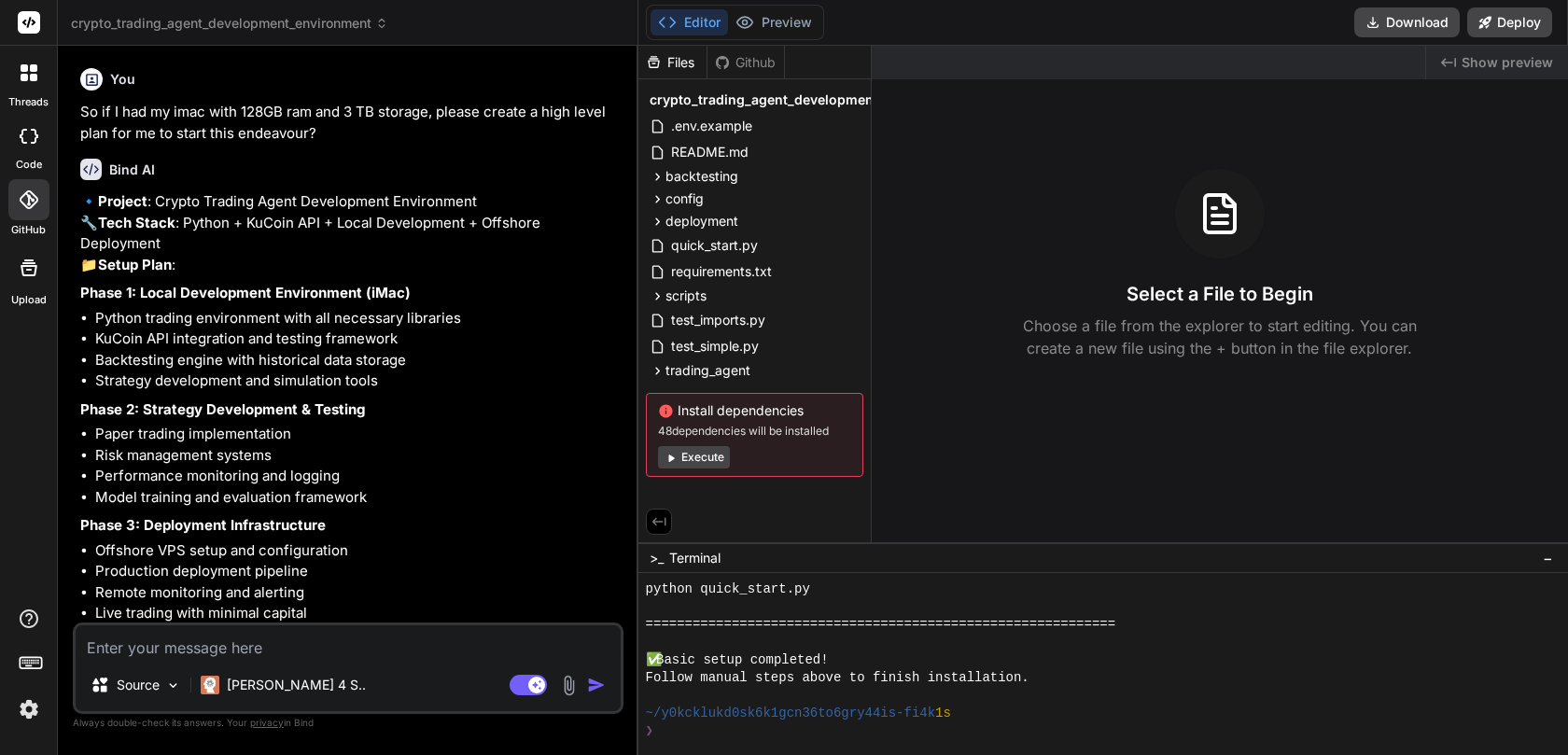
click at [27, 204] on icon at bounding box center [28, 200] width 19 height 19
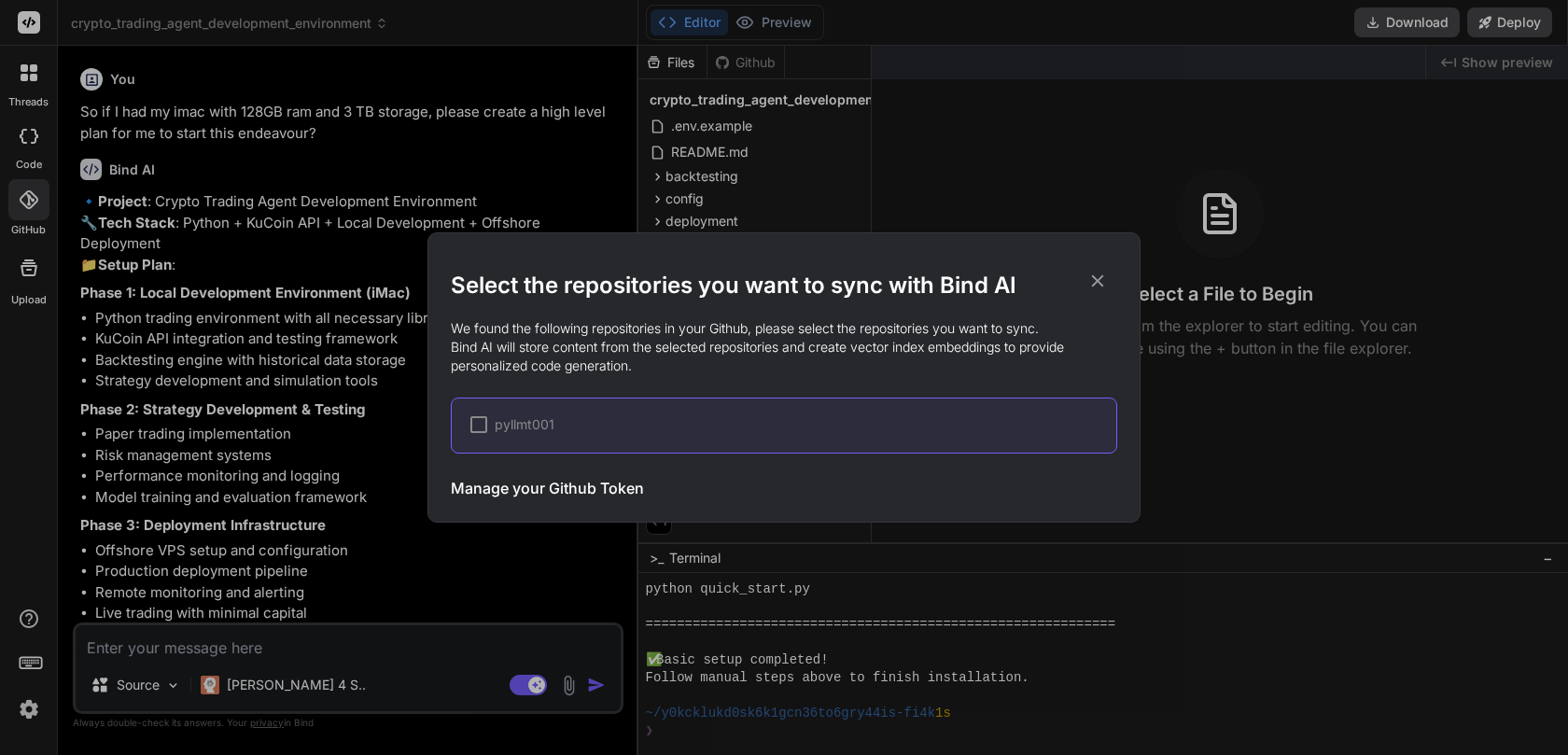
click at [480, 426] on div at bounding box center [479, 425] width 17 height 17
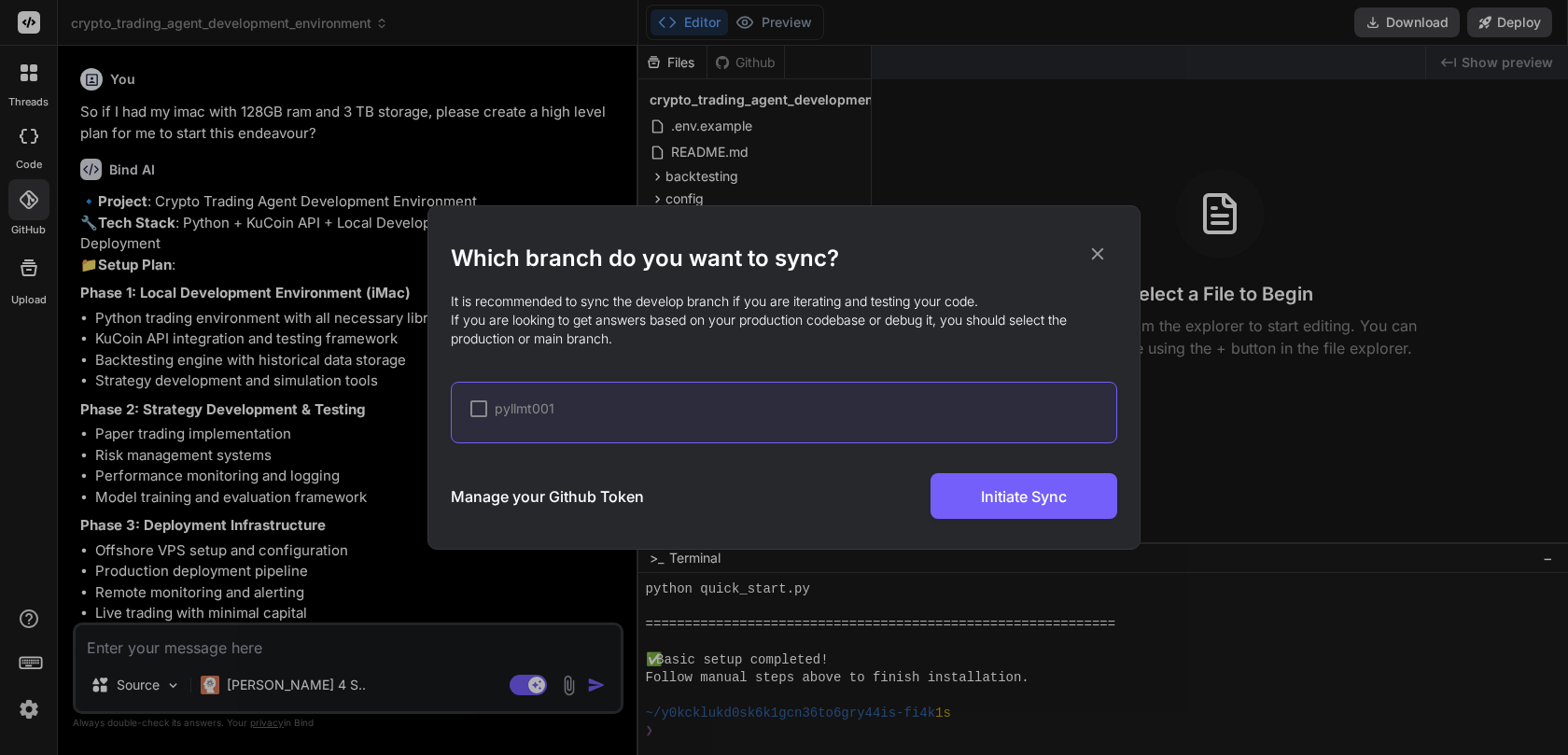
click at [478, 409] on div at bounding box center [479, 409] width 17 height 17
click at [1097, 257] on icon at bounding box center [1098, 254] width 21 height 21
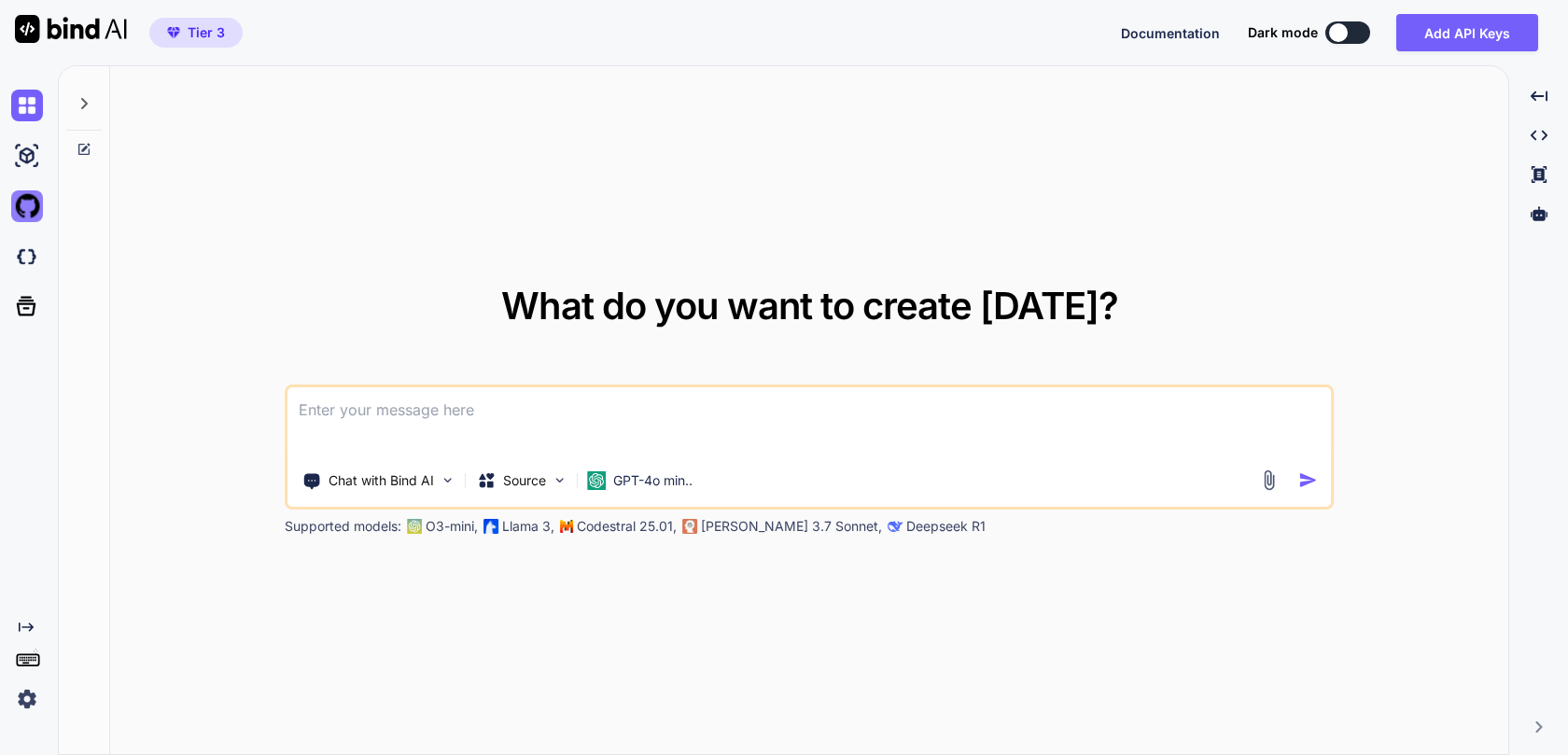
click at [30, 202] on img at bounding box center [27, 206] width 31 height 31
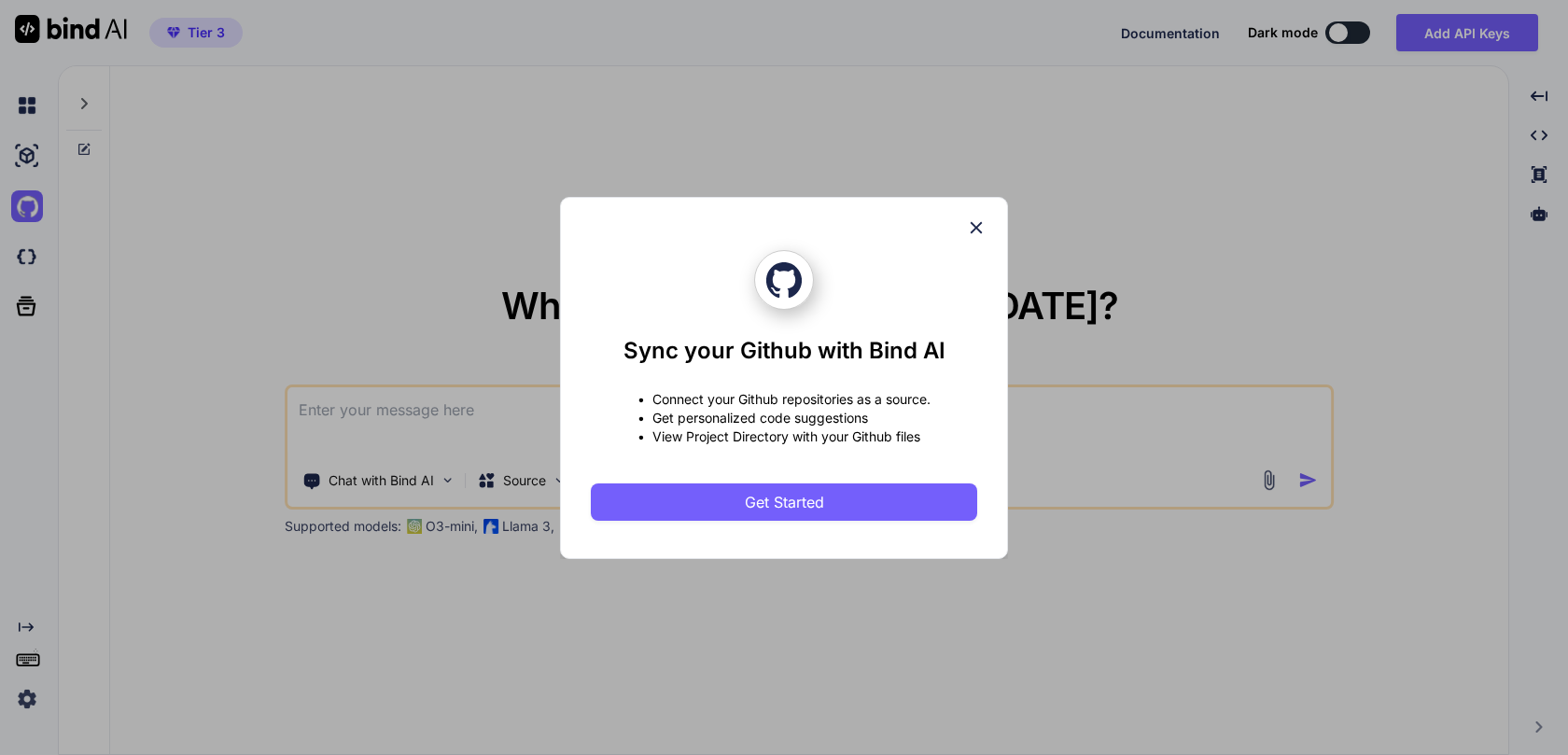
click at [977, 225] on icon at bounding box center [976, 227] width 12 height 12
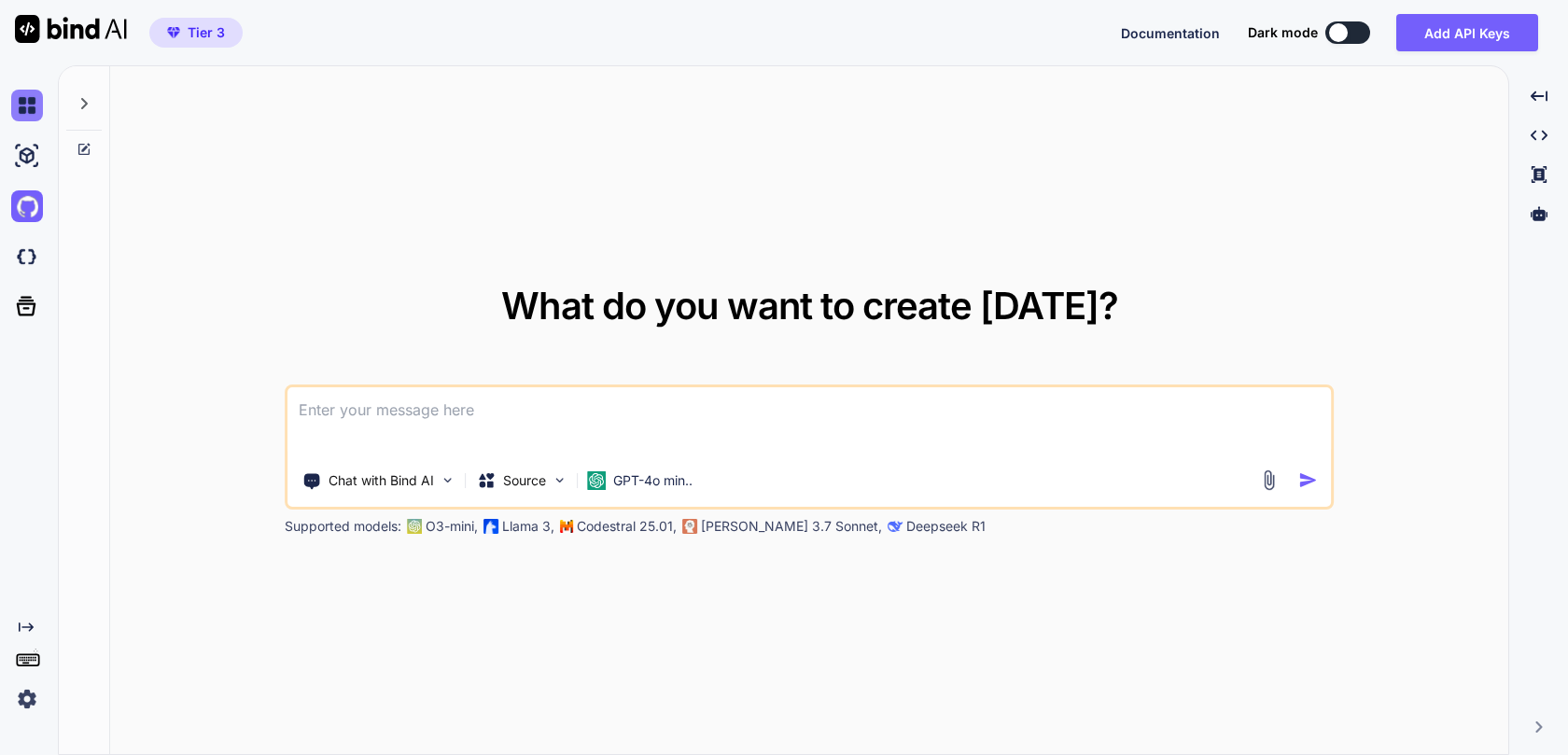
click at [30, 113] on img at bounding box center [27, 105] width 31 height 31
click at [33, 148] on img at bounding box center [27, 156] width 31 height 31
type textarea "x"
